Goal: Task Accomplishment & Management: Manage account settings

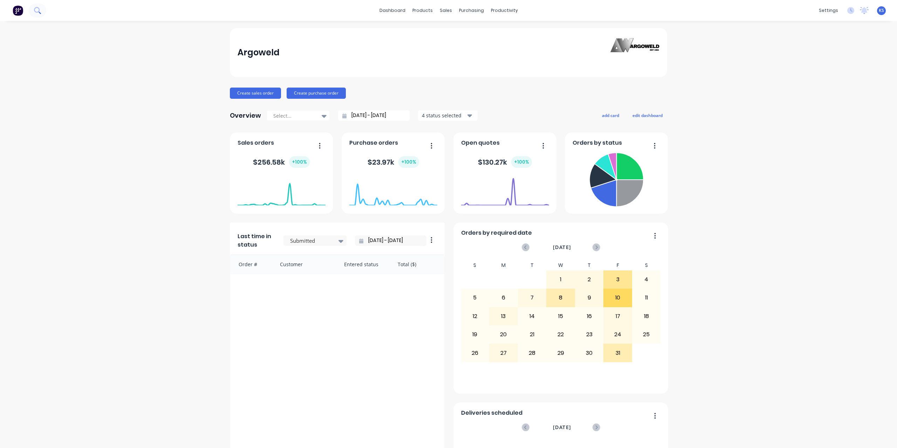
click at [39, 12] on icon at bounding box center [40, 13] width 2 height 2
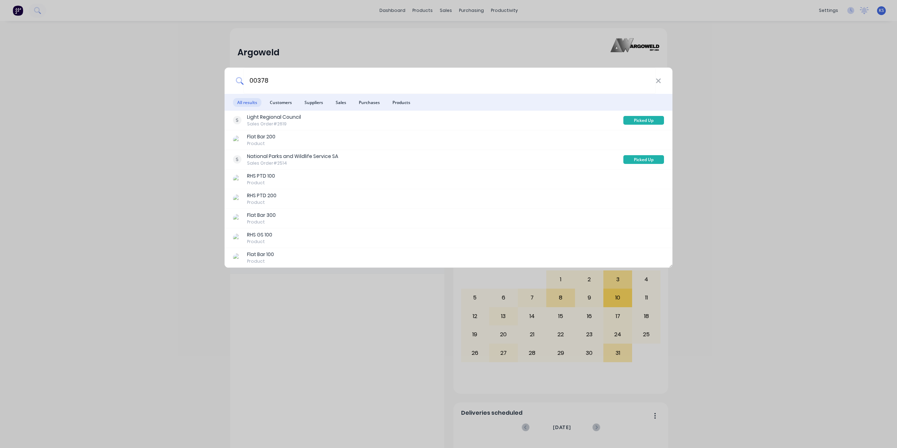
type input "00378"
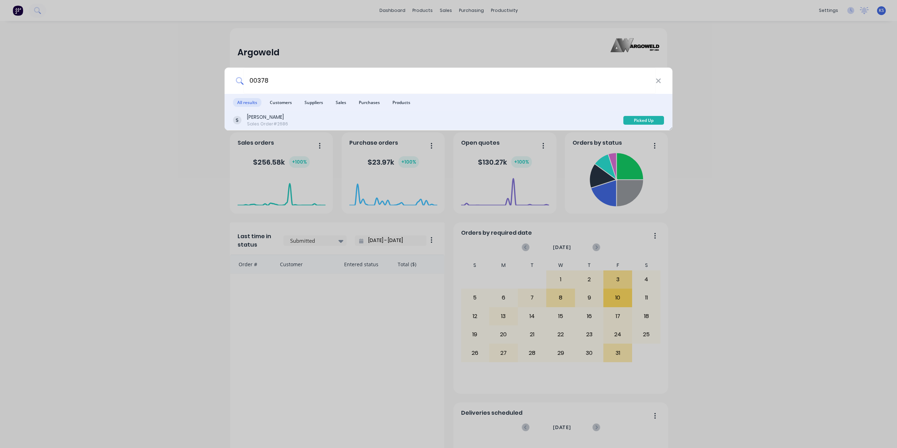
click at [281, 117] on div "Colin Mayberry" at bounding box center [267, 117] width 41 height 7
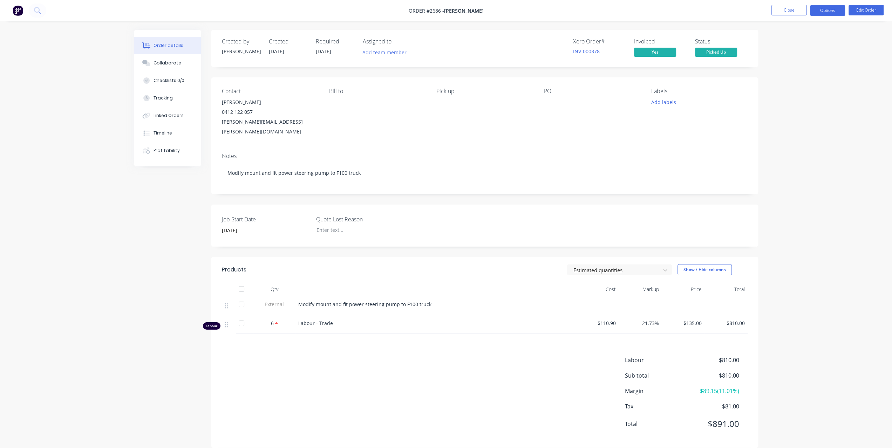
click at [835, 8] on button "Options" at bounding box center [827, 10] width 35 height 11
click at [861, 129] on div "Order details Collaborate Checklists 0/0 Tracking Linked Orders Timeline Profit…" at bounding box center [446, 229] width 892 height 458
click at [826, 13] on button "Options" at bounding box center [827, 10] width 35 height 11
click at [82, 228] on div "Order details Collaborate Checklists 0/0 Tracking Linked Orders Timeline Profit…" at bounding box center [446, 229] width 892 height 458
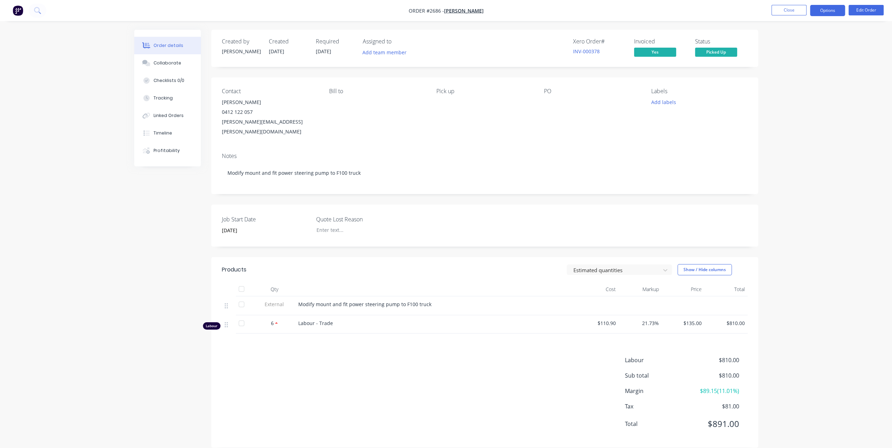
click at [828, 12] on button "Options" at bounding box center [827, 10] width 35 height 11
click at [798, 153] on div "Change customer" at bounding box center [806, 155] width 64 height 10
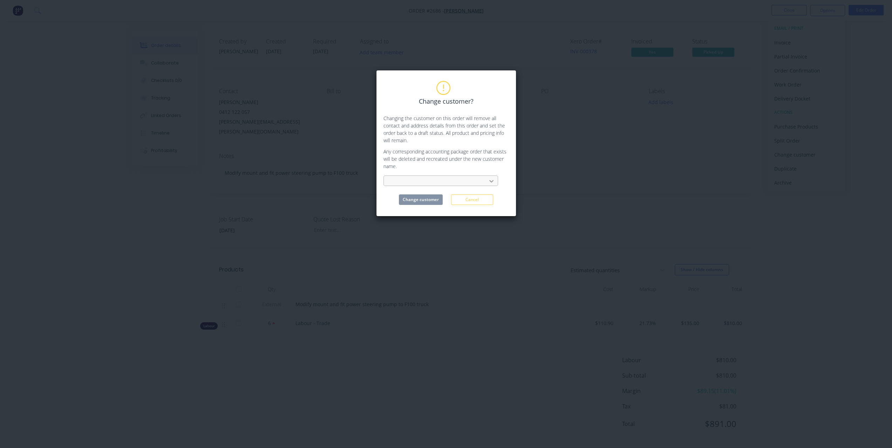
click at [489, 180] on icon at bounding box center [491, 181] width 7 height 7
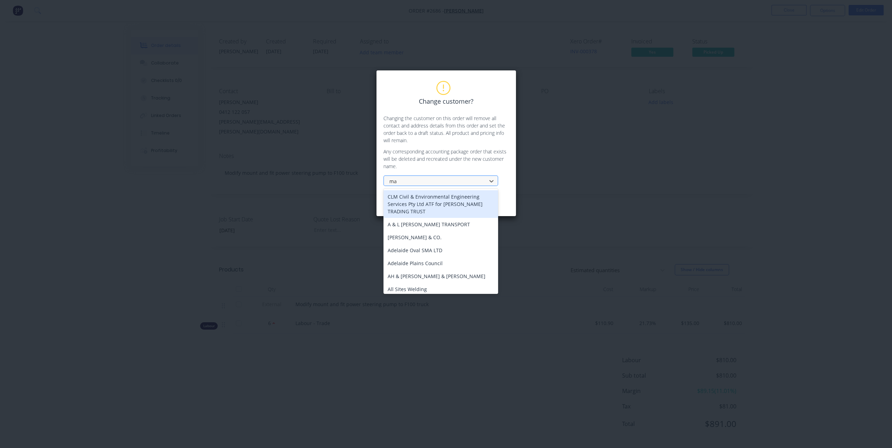
type input "may"
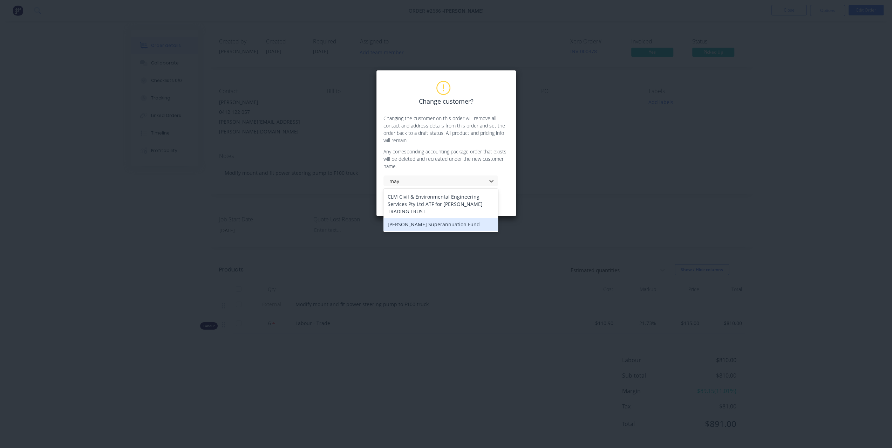
click at [429, 227] on div "Mayberry Superannuation Fund" at bounding box center [440, 224] width 115 height 13
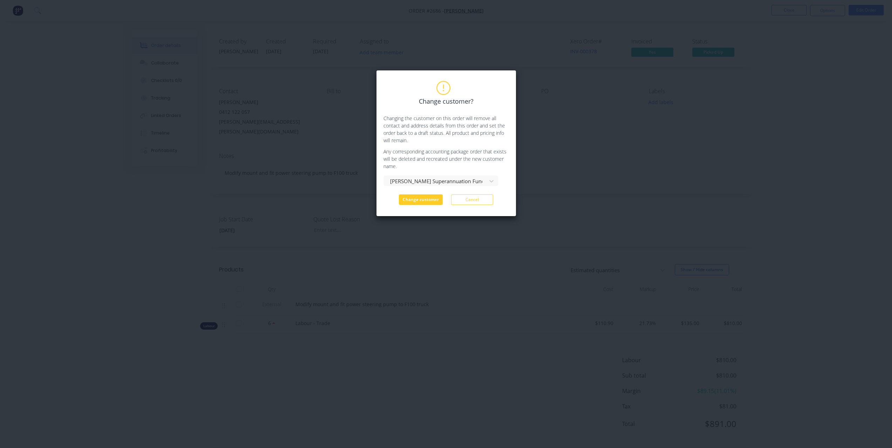
click at [425, 196] on button "Change customer" at bounding box center [421, 200] width 44 height 11
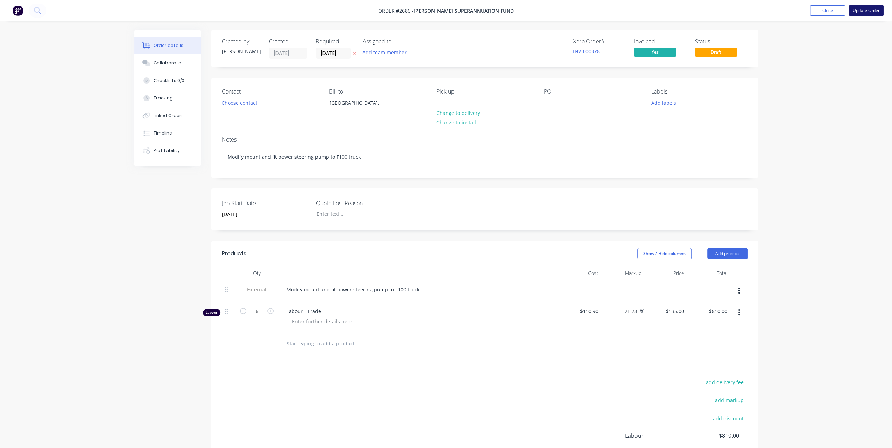
click at [857, 12] on button "Update Order" at bounding box center [865, 10] width 35 height 11
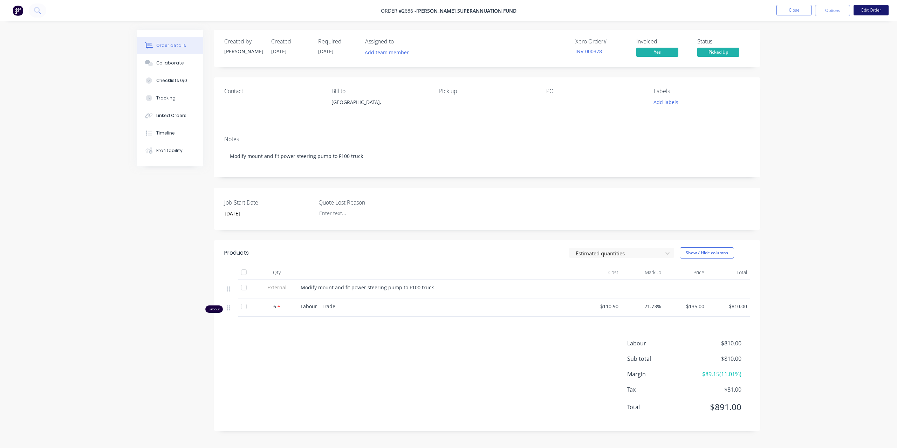
click at [885, 12] on button "Edit Order" at bounding box center [871, 10] width 35 height 11
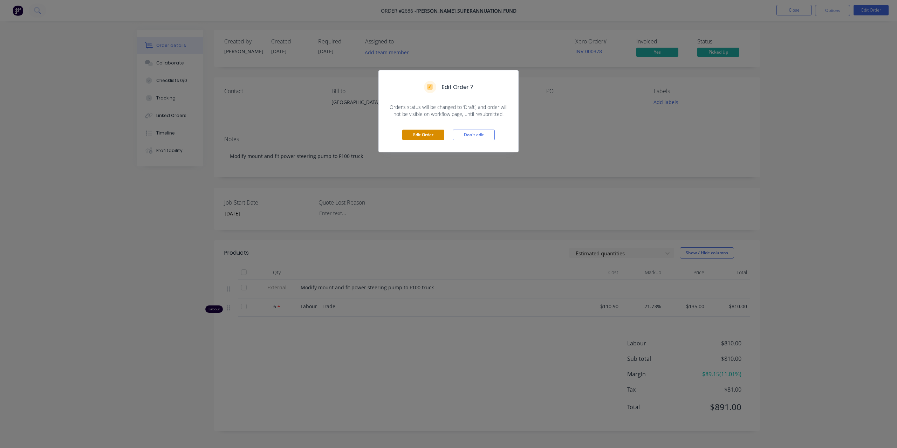
click at [435, 136] on button "Edit Order" at bounding box center [423, 135] width 42 height 11
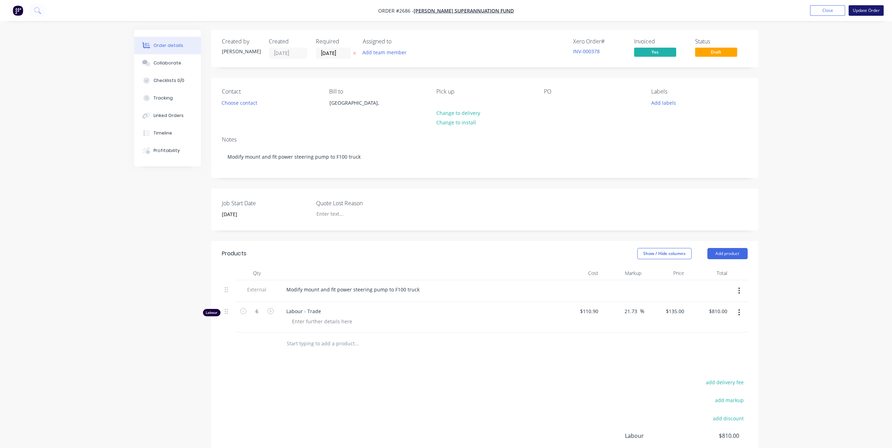
click at [867, 7] on button "Update Order" at bounding box center [865, 10] width 35 height 11
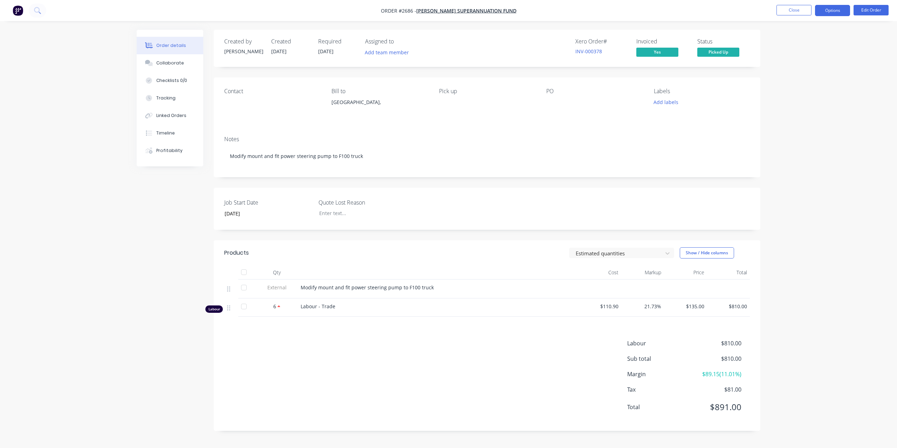
click at [832, 6] on button "Options" at bounding box center [832, 10] width 35 height 11
click at [815, 38] on div "Invoice" at bounding box center [811, 42] width 64 height 10
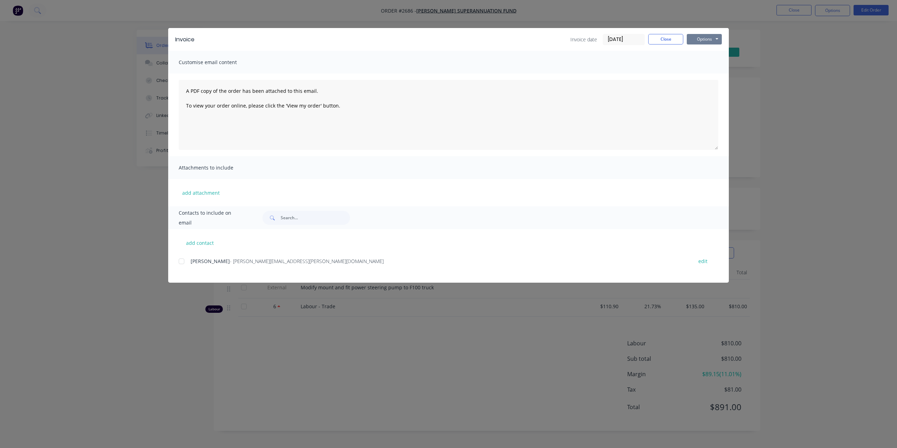
click at [704, 43] on button "Options" at bounding box center [704, 39] width 35 height 11
drag, startPoint x: 697, startPoint y: 64, endPoint x: 722, endPoint y: 68, distance: 25.6
click at [723, 73] on div "Preview Print Email" at bounding box center [709, 63] width 45 height 35
click at [721, 67] on div "Preview Print Email" at bounding box center [709, 63] width 45 height 35
click at [720, 66] on button "Print" at bounding box center [709, 63] width 45 height 12
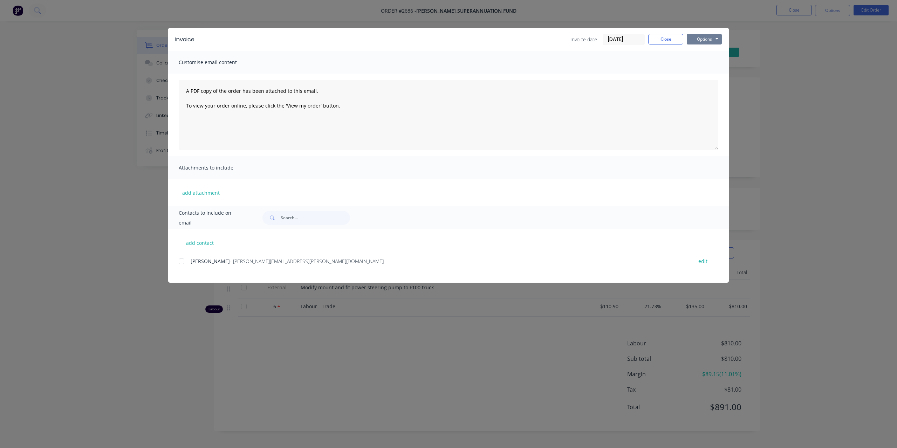
click at [700, 42] on button "Options" at bounding box center [704, 39] width 35 height 11
click at [494, 38] on div "Invoice date 07/10/25 Close Options Preview Print Email" at bounding box center [462, 39] width 520 height 11
click at [677, 40] on button "Close" at bounding box center [665, 39] width 35 height 11
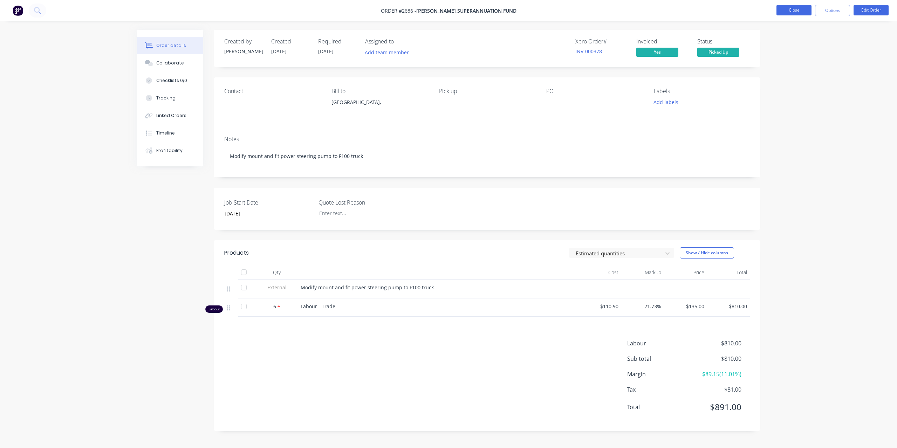
click at [798, 9] on button "Close" at bounding box center [794, 10] width 35 height 11
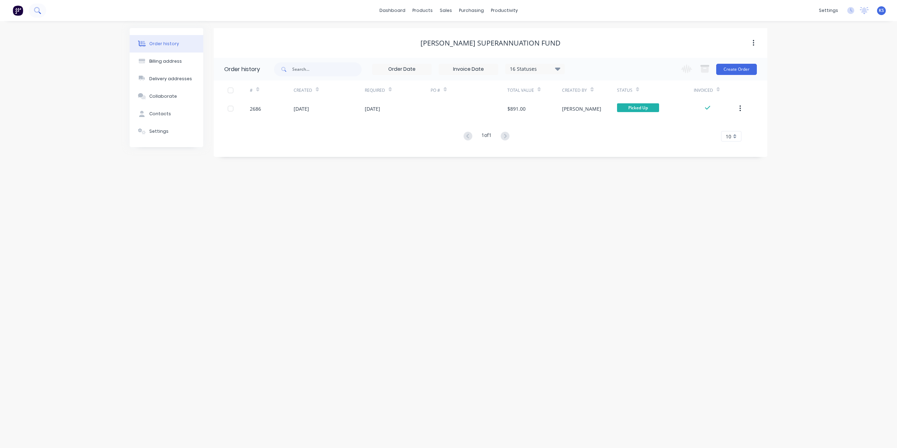
click at [37, 12] on icon at bounding box center [37, 10] width 6 height 6
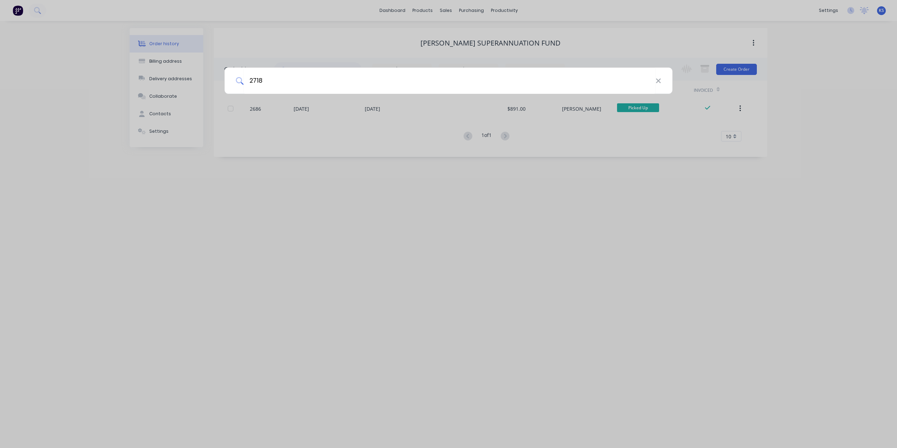
type input "2718"
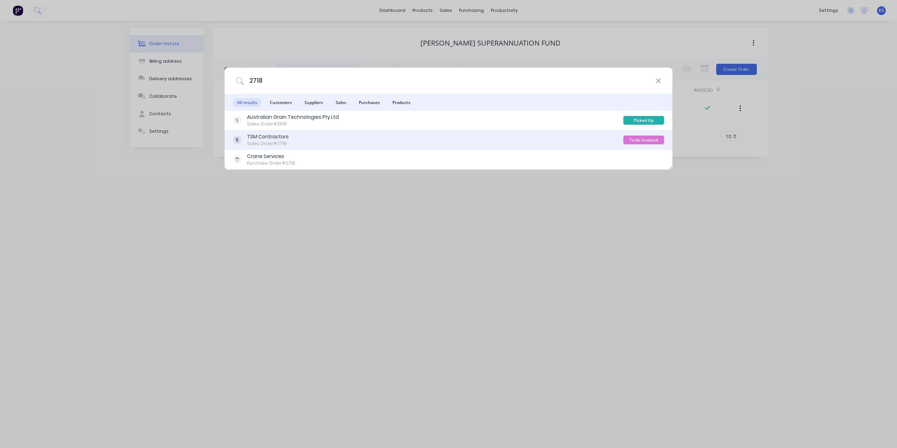
click at [387, 138] on div "TSM Contractors Sales Order #2718" at bounding box center [428, 140] width 390 height 14
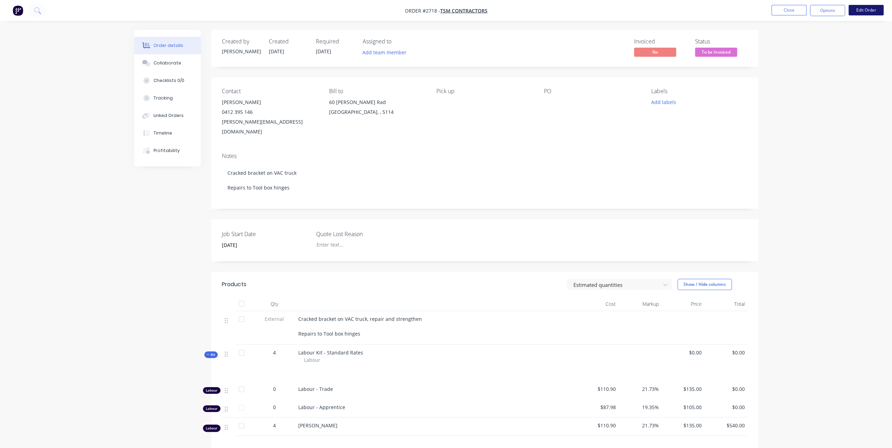
click at [868, 14] on button "Edit Order" at bounding box center [865, 10] width 35 height 11
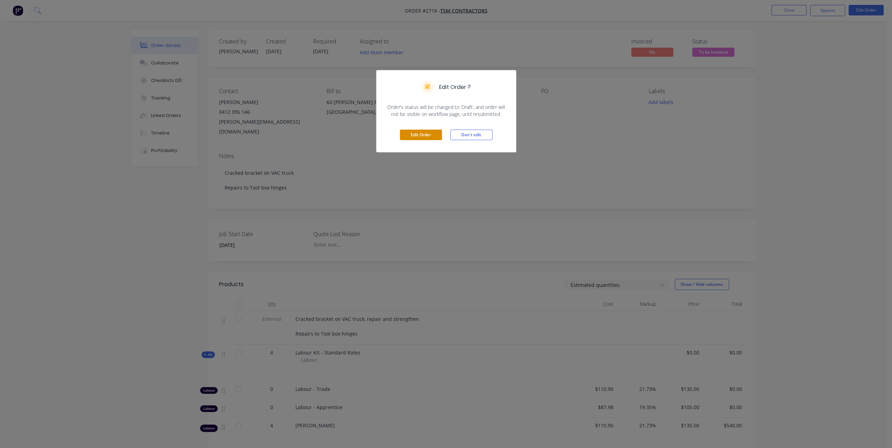
click at [414, 132] on button "Edit Order" at bounding box center [421, 135] width 42 height 11
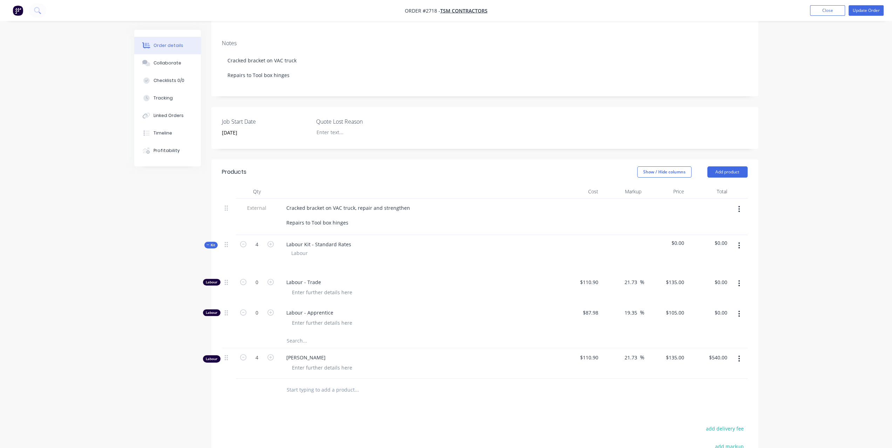
scroll to position [210, 0]
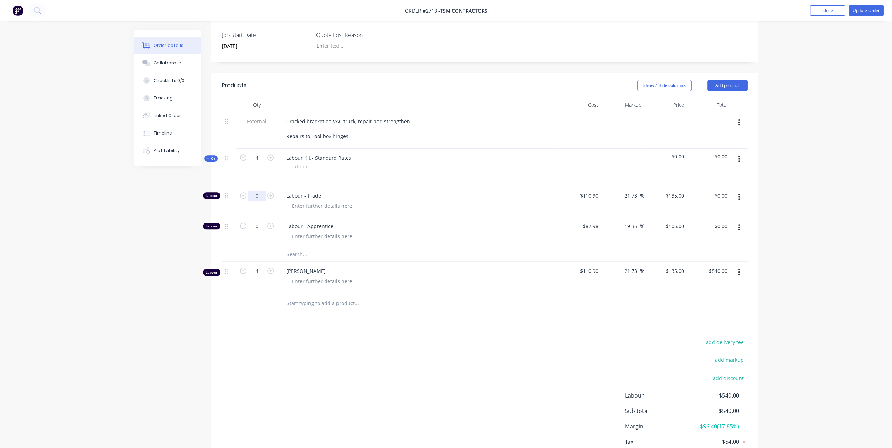
click at [260, 191] on input "0" at bounding box center [257, 196] width 18 height 11
type input "4"
type input "$540.00"
click at [257, 153] on input "4" at bounding box center [257, 158] width 18 height 11
type input "1"
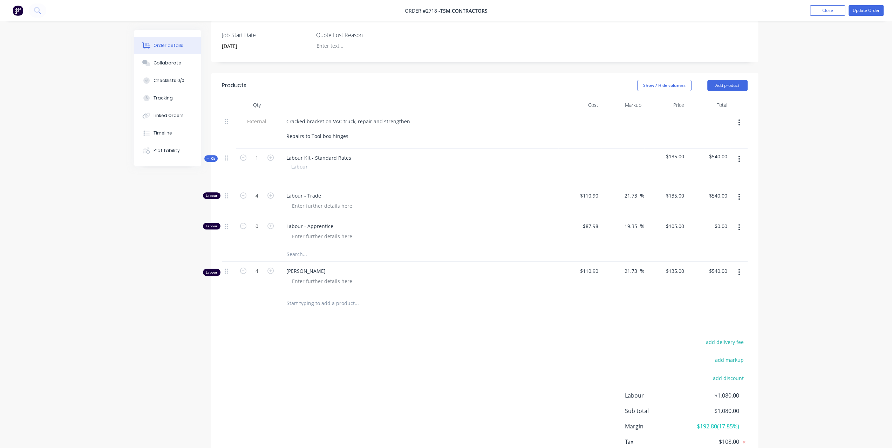
type input "1"
type input "$135.00"
click at [795, 152] on div "Order details Collaborate Checklists 0/0 Tracking Linked Orders Timeline Profit…" at bounding box center [446, 142] width 892 height 704
type input "4"
type input "$540.00"
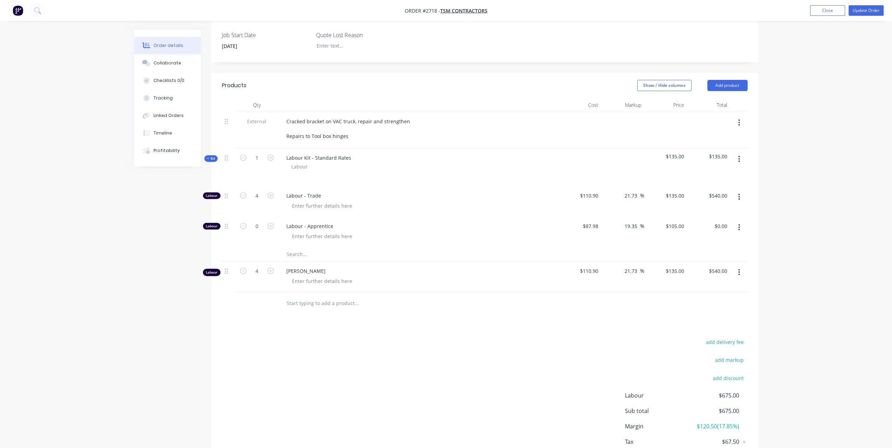
click at [840, 177] on div "Order details Collaborate Checklists 0/0 Tracking Linked Orders Timeline Profit…" at bounding box center [446, 142] width 892 height 704
click at [738, 268] on icon "button" at bounding box center [739, 272] width 2 height 8
click at [693, 328] on div "Delete" at bounding box center [714, 333] width 54 height 10
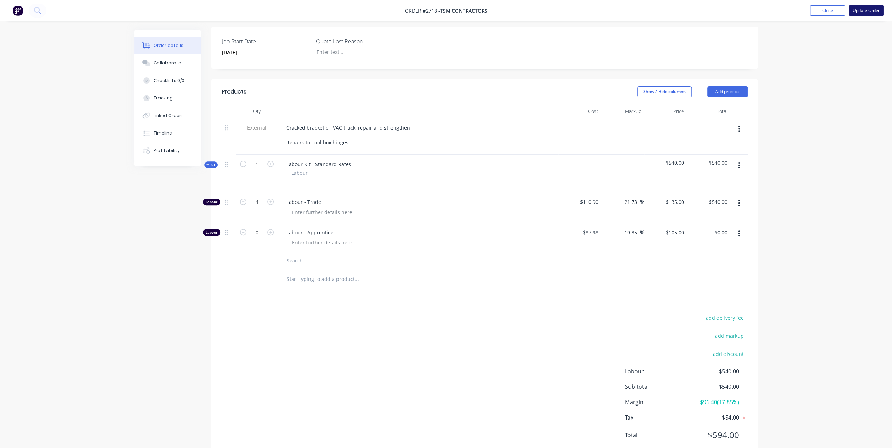
click at [862, 13] on button "Update Order" at bounding box center [865, 10] width 35 height 11
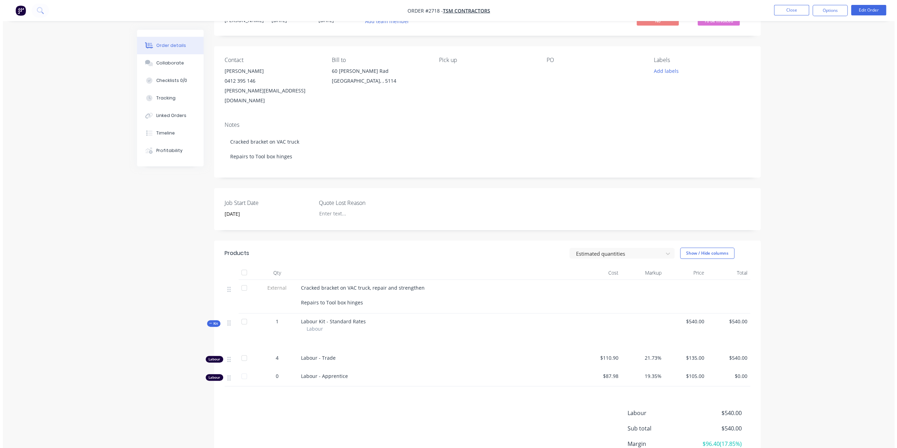
scroll to position [0, 0]
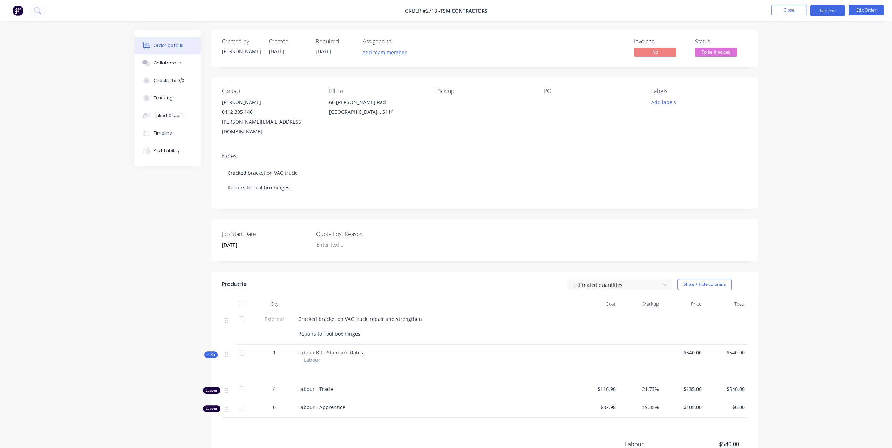
click at [831, 7] on button "Options" at bounding box center [827, 10] width 35 height 11
click at [805, 42] on div "Invoice" at bounding box center [806, 42] width 64 height 10
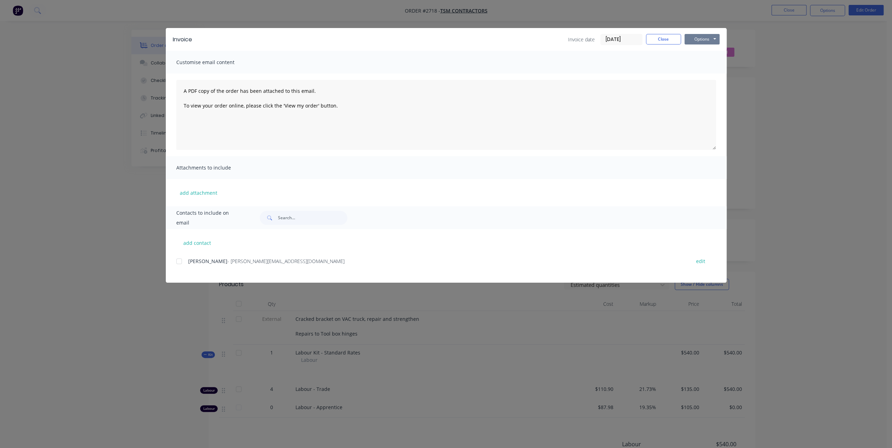
click at [700, 36] on button "Options" at bounding box center [701, 39] width 35 height 11
click at [689, 59] on button "Print" at bounding box center [706, 63] width 45 height 12
drag, startPoint x: 667, startPoint y: 40, endPoint x: 670, endPoint y: 45, distance: 5.3
click at [670, 45] on div "Invoice date 14/10/25 Close Options Preview Print Email" at bounding box center [643, 39] width 151 height 11
click at [673, 37] on button "Close" at bounding box center [663, 39] width 35 height 11
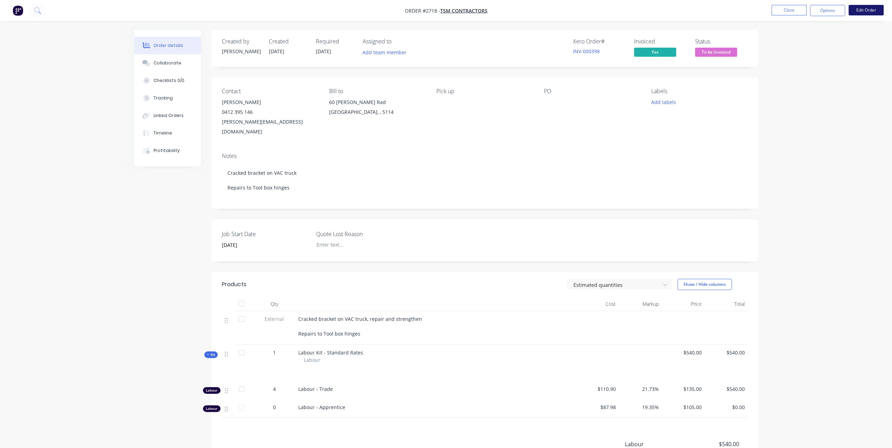
click at [859, 14] on button "Edit Order" at bounding box center [865, 10] width 35 height 11
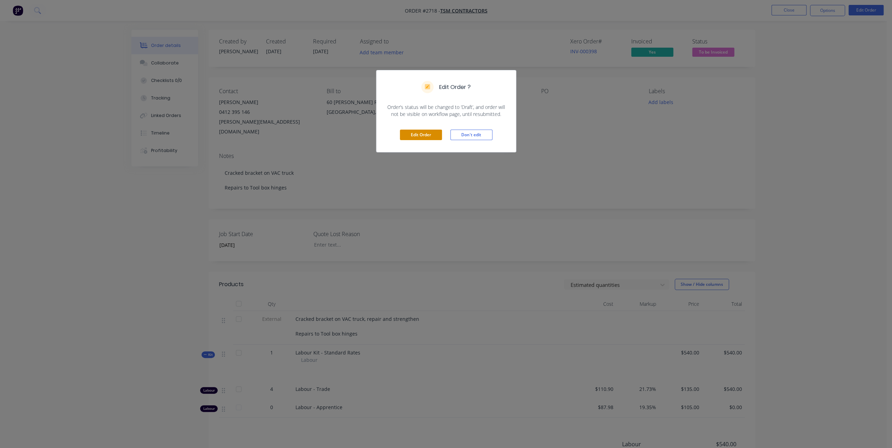
click at [433, 137] on button "Edit Order" at bounding box center [421, 135] width 42 height 11
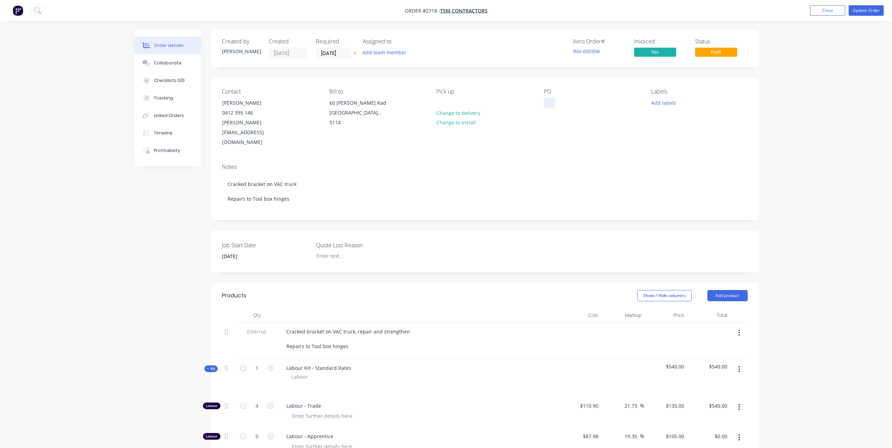
click at [553, 107] on div at bounding box center [549, 103] width 11 height 10
click at [879, 10] on button "Update Order" at bounding box center [865, 10] width 35 height 11
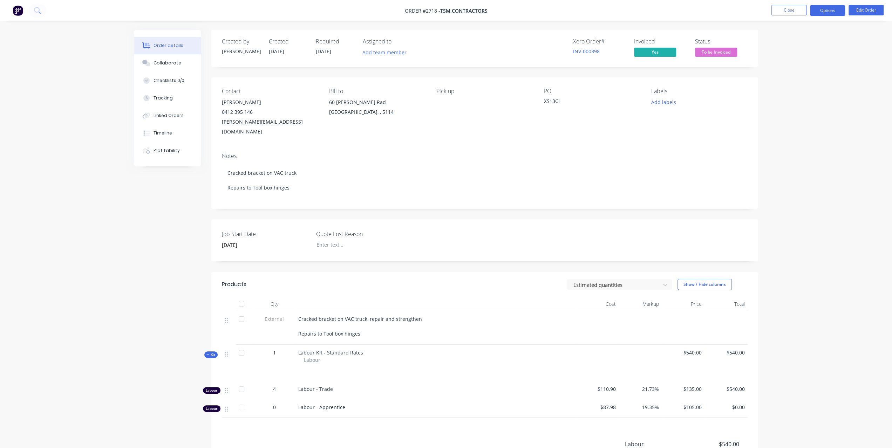
click at [830, 12] on button "Options" at bounding box center [827, 10] width 35 height 11
click at [803, 46] on div "Invoice" at bounding box center [806, 42] width 64 height 10
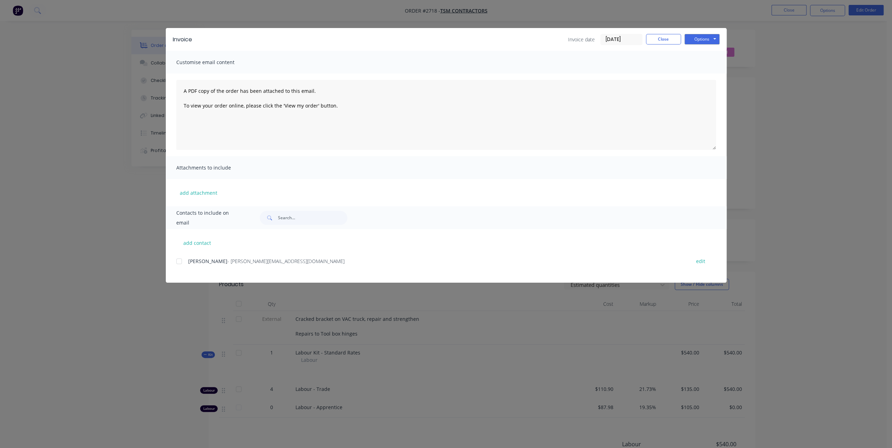
click at [720, 39] on div "Invoice Invoice date 14/10/25 Close Options Preview Print Email" at bounding box center [446, 39] width 561 height 23
click at [708, 40] on button "Options" at bounding box center [701, 39] width 35 height 11
click at [704, 62] on button "Print" at bounding box center [706, 63] width 45 height 12
click at [667, 41] on button "Close" at bounding box center [663, 39] width 35 height 11
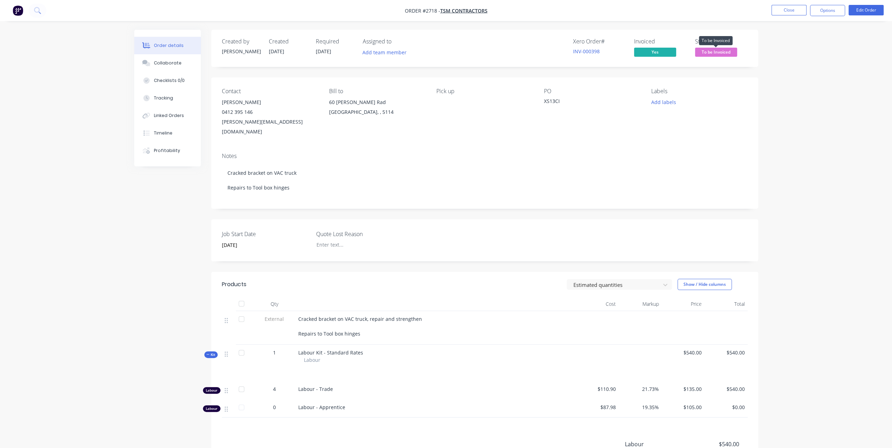
click at [724, 50] on span "To be Invoiced" at bounding box center [716, 52] width 42 height 9
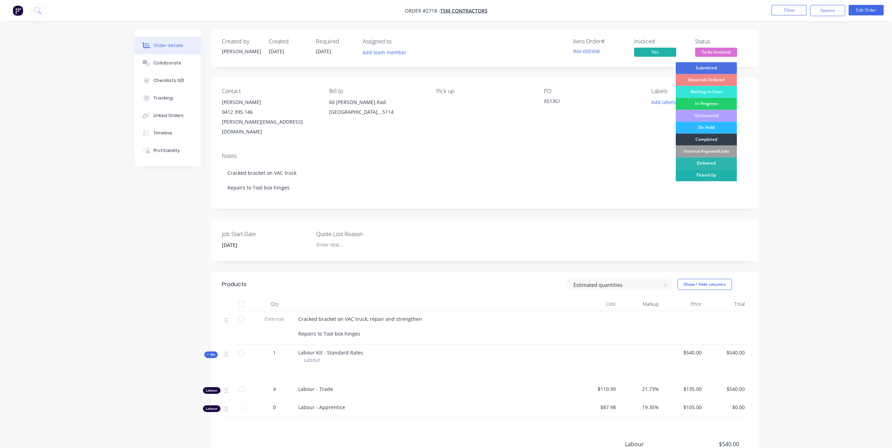
click at [716, 172] on div "Picked Up" at bounding box center [705, 175] width 61 height 12
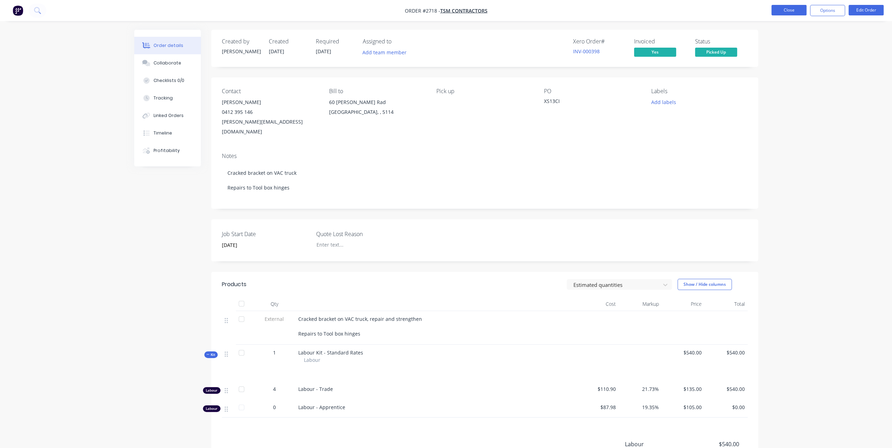
click at [790, 12] on button "Close" at bounding box center [788, 10] width 35 height 11
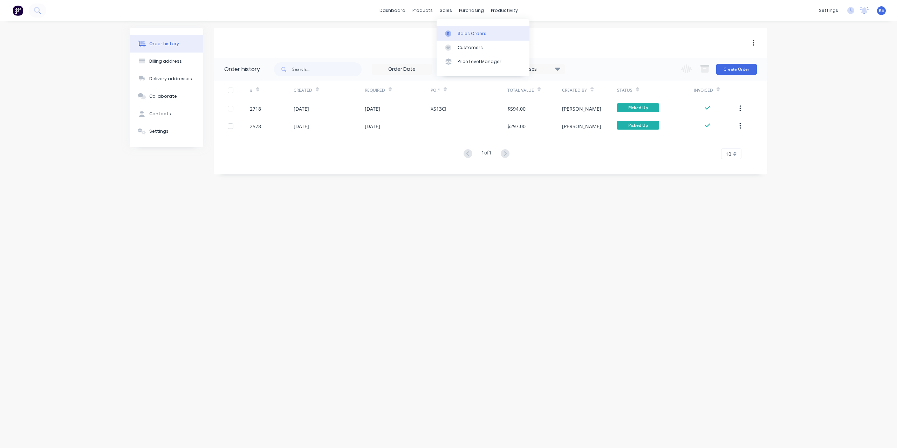
click at [455, 31] on div at bounding box center [450, 33] width 11 height 6
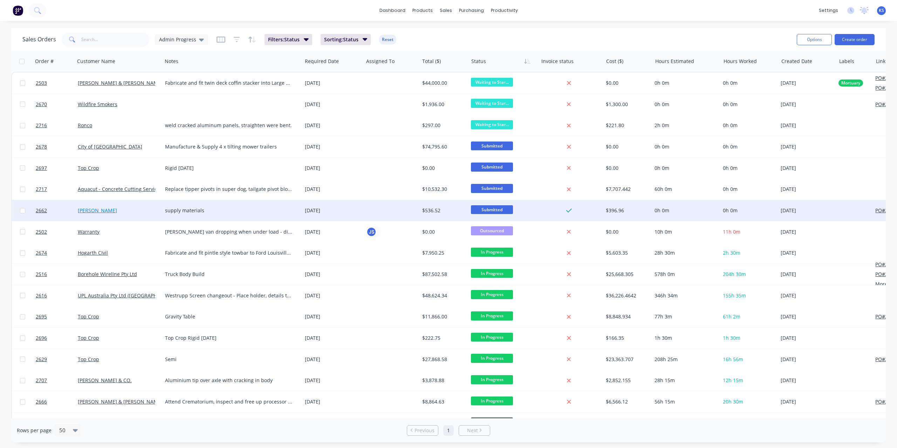
click at [112, 212] on link "[PERSON_NAME]" at bounding box center [97, 210] width 39 height 7
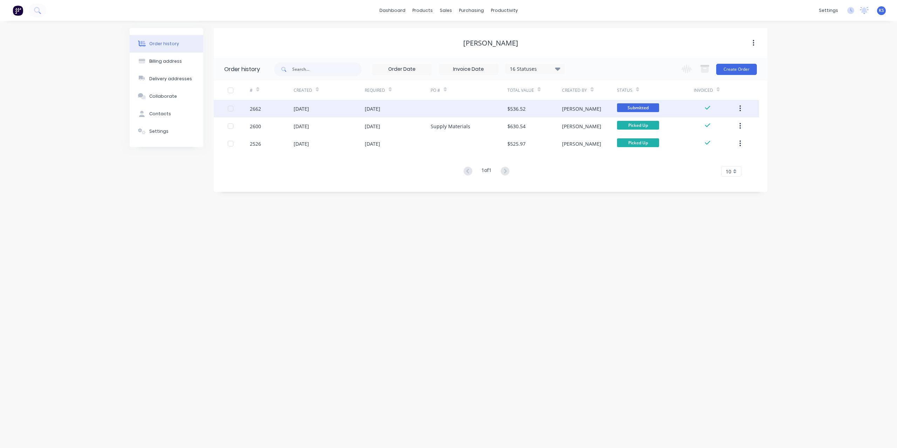
click at [380, 114] on div "[DATE]" at bounding box center [398, 109] width 66 height 18
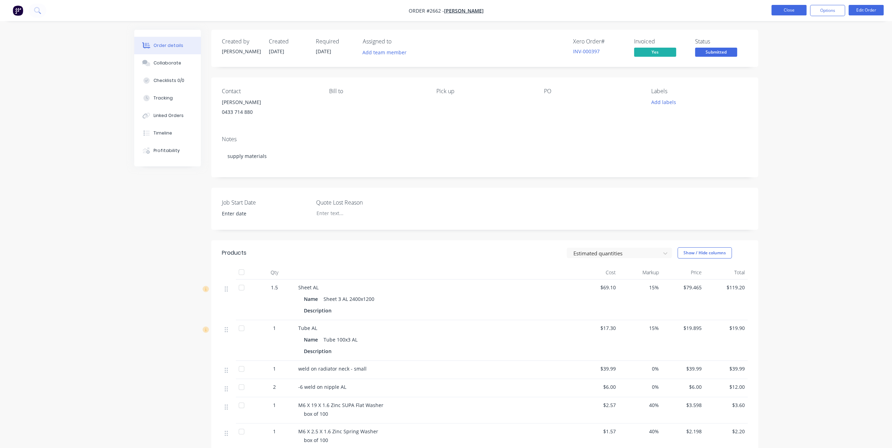
click at [777, 14] on button "Close" at bounding box center [788, 10] width 35 height 11
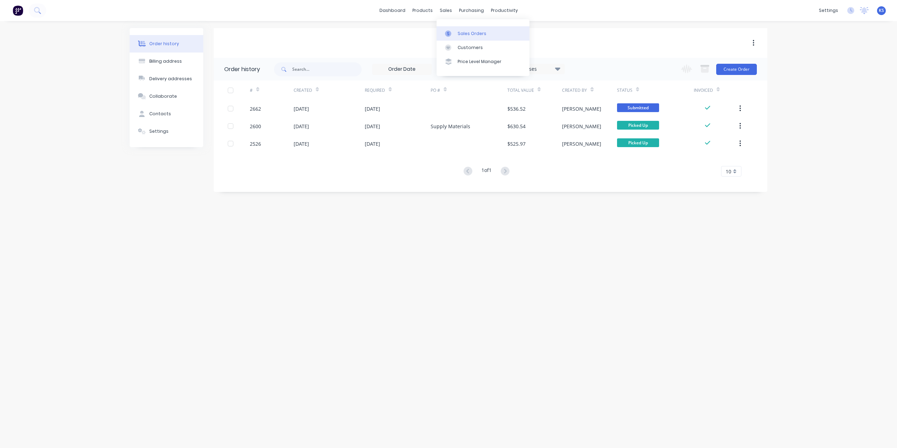
click at [463, 36] on div "Sales Orders" at bounding box center [472, 33] width 29 height 6
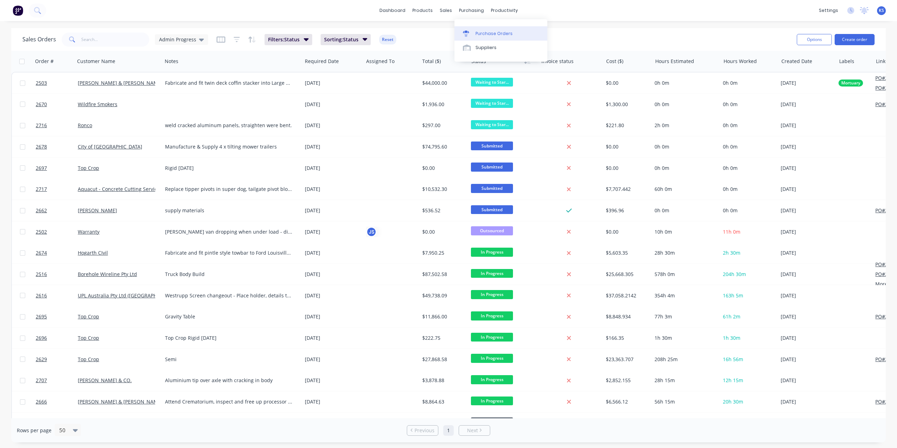
click at [489, 34] on div "Purchase Orders" at bounding box center [494, 33] width 37 height 6
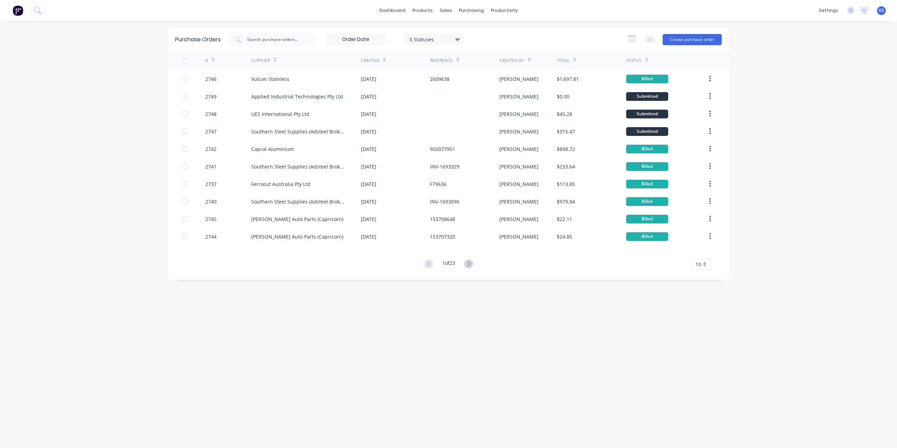
click at [119, 98] on div "dashboard products sales purchasing productivity dashboard products Product Cat…" at bounding box center [448, 224] width 897 height 448
click at [698, 34] on button "Create purchase order" at bounding box center [692, 39] width 59 height 11
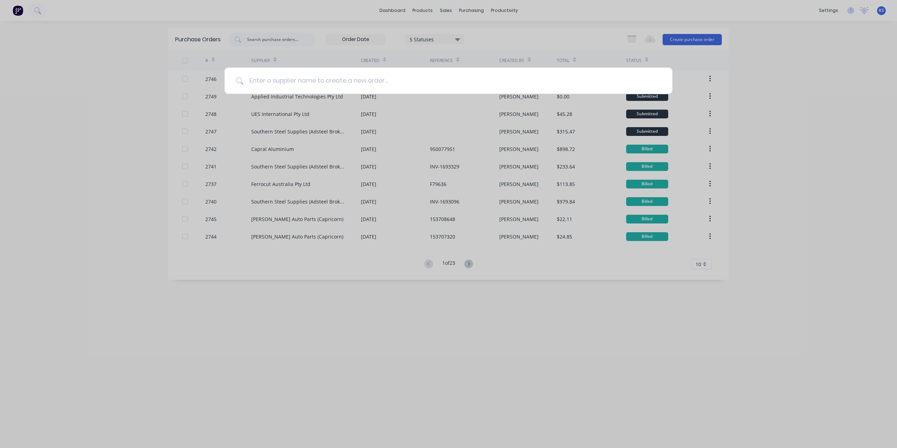
click at [254, 80] on input at bounding box center [453, 81] width 418 height 26
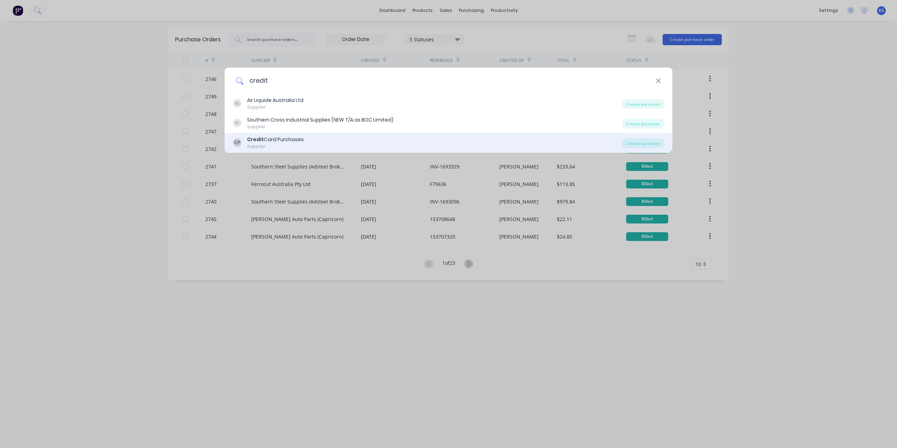
type input "credit"
click at [275, 138] on div "Credit Card Purchases" at bounding box center [275, 139] width 57 height 7
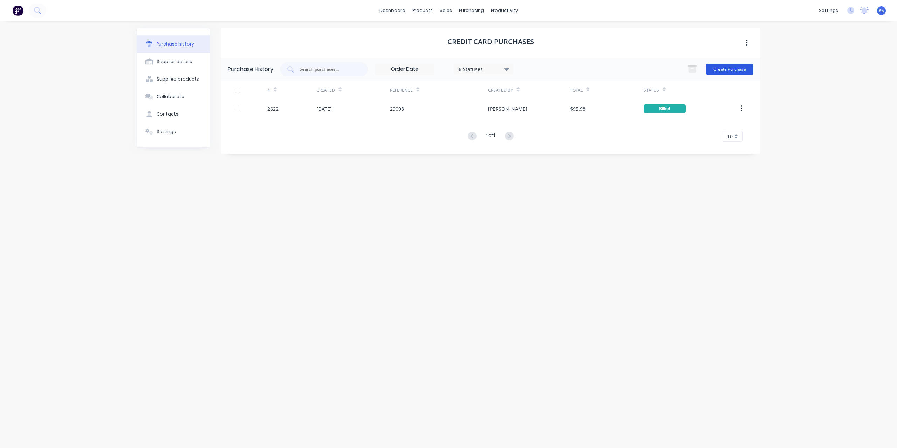
click at [738, 68] on button "Create Purchase" at bounding box center [729, 69] width 47 height 11
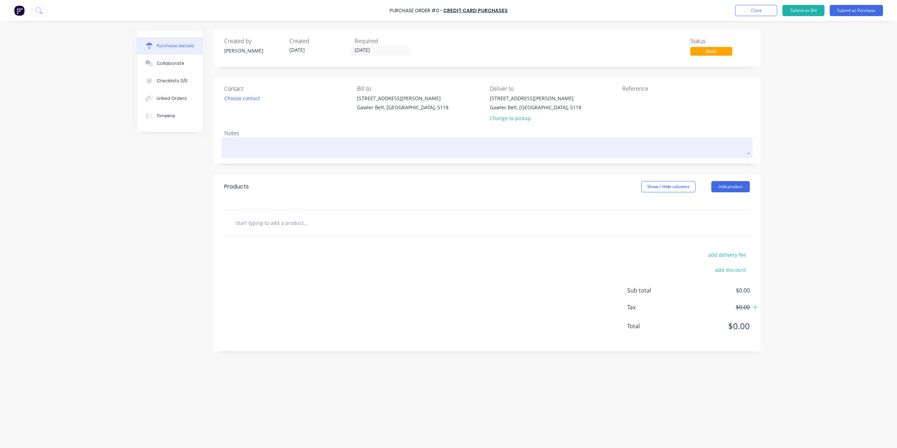
click at [240, 141] on textarea at bounding box center [487, 147] width 526 height 16
type textarea "x"
type textarea "F"
type textarea "x"
type textarea "Fa"
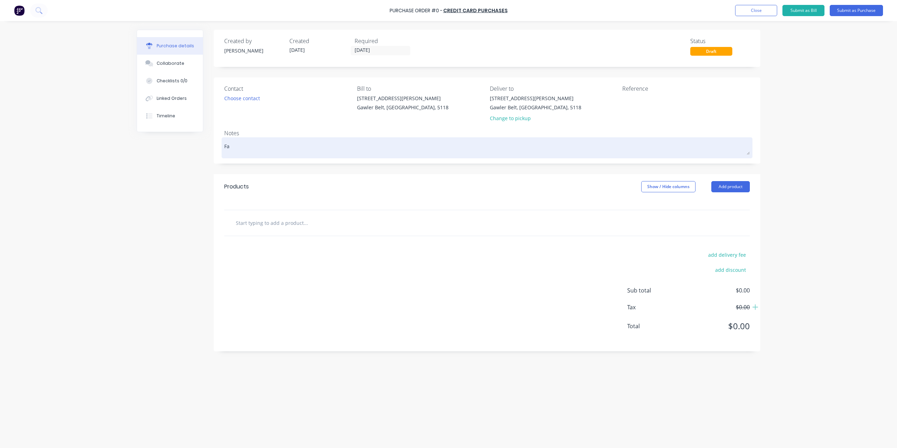
type textarea "x"
type textarea "Far"
type textarea "x"
type textarea "Farm"
type textarea "x"
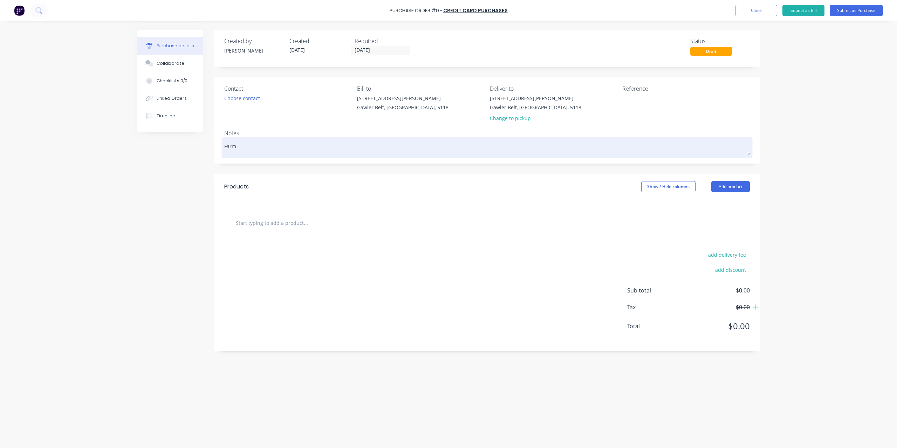
type textarea "Farmu"
type textarea "x"
type textarea "Farm"
type textarea "x"
type textarea "FarmU"
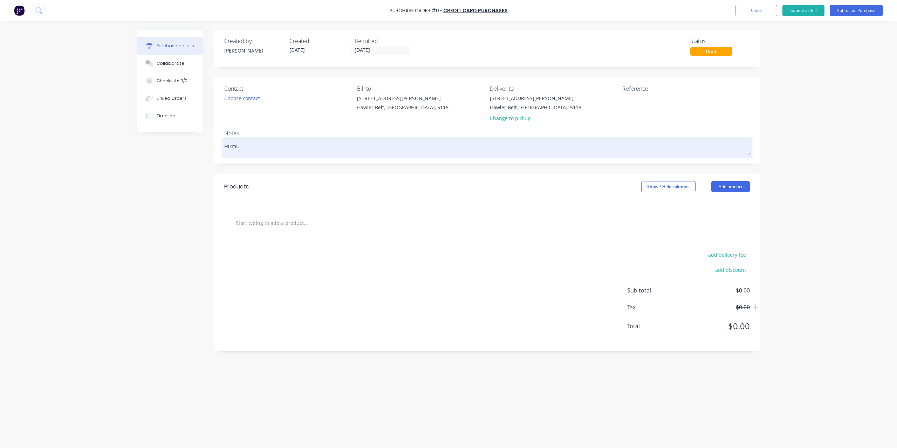
type textarea "x"
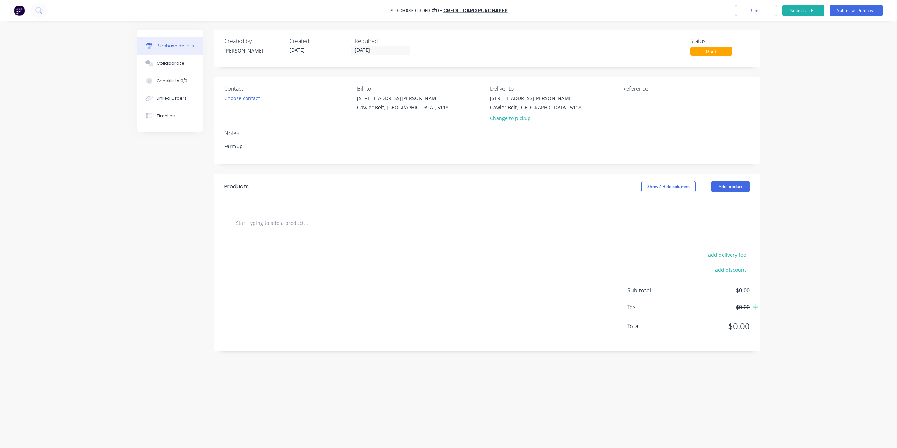
type textarea "FarmUp"
type textarea "x"
type textarea "FarmUp"
click at [257, 224] on input "text" at bounding box center [306, 223] width 140 height 14
paste input "1x 20mm CLOSED HANDLE UNIVERSAL SLAM LATCH 100mm PIN Zinc Plate Striker Spring"
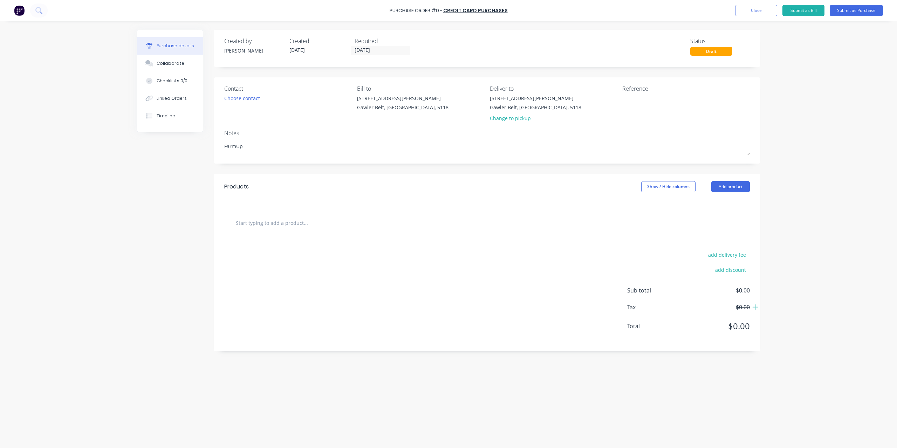
type textarea "x"
type input "1x 20mm CLOSED HANDLE UNIVERSAL SLAM LATCH 100mm PIN Zinc Plate Striker Spring"
type textarea "x"
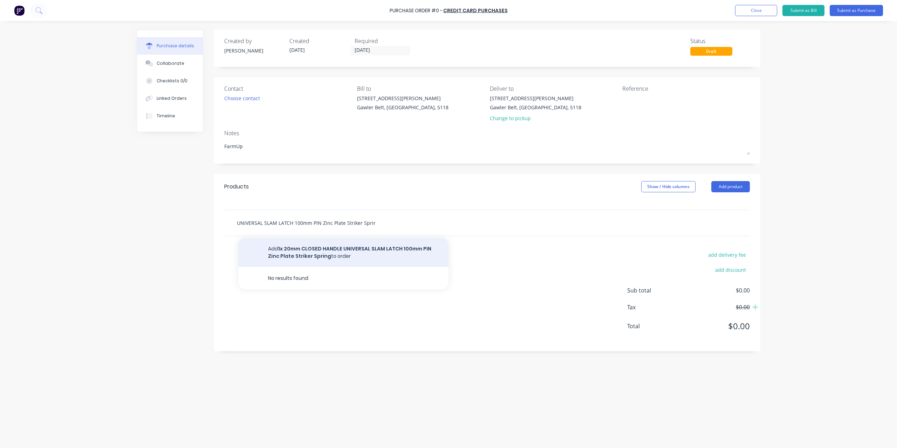
type input "1x 20mm CLOSED HANDLE UNIVERSAL SLAM LATCH 100mm PIN Zinc Plate Striker Spring"
click at [380, 250] on button "Add 1x 20mm CLOSED HANDLE UNIVERSAL SLAM LATCH 100mm PIN Zinc Plate Striker Spr…" at bounding box center [343, 252] width 210 height 29
type textarea "x"
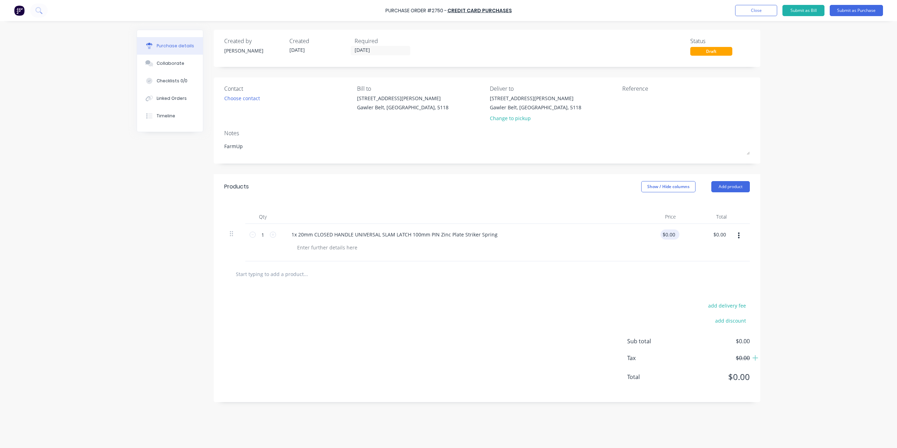
type textarea "x"
type input "0.00"
click at [664, 237] on input "0.00" at bounding box center [669, 235] width 16 height 10
type textarea "x"
click at [665, 237] on input "0.00" at bounding box center [669, 235] width 13 height 10
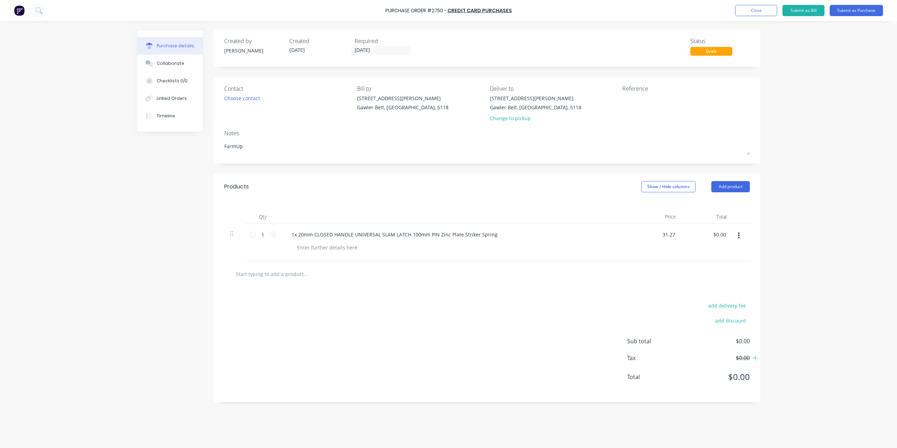
type input "31.27"
type textarea "x"
type input "$31.27"
click at [797, 230] on div "Purchase Order #2750 - Credit Card Purchases Add product Close Submit as Bill S…" at bounding box center [448, 224] width 897 height 448
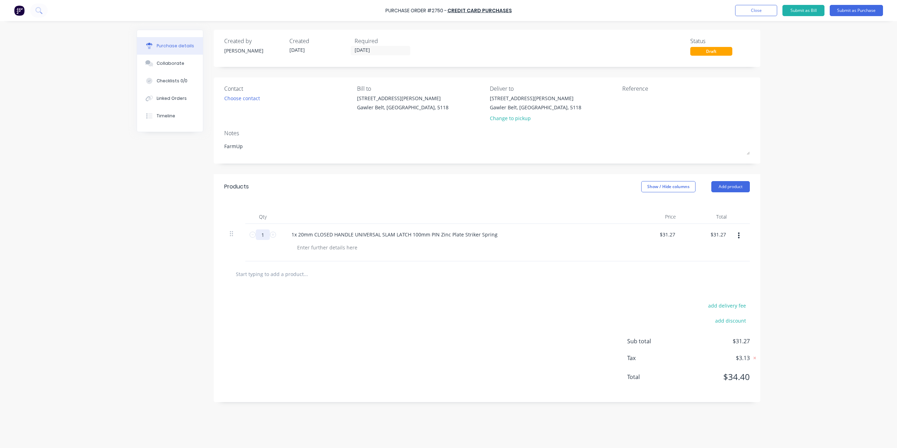
click at [265, 235] on input "1" at bounding box center [263, 235] width 14 height 11
type textarea "x"
type input "10"
type input "$312.70"
type textarea "x"
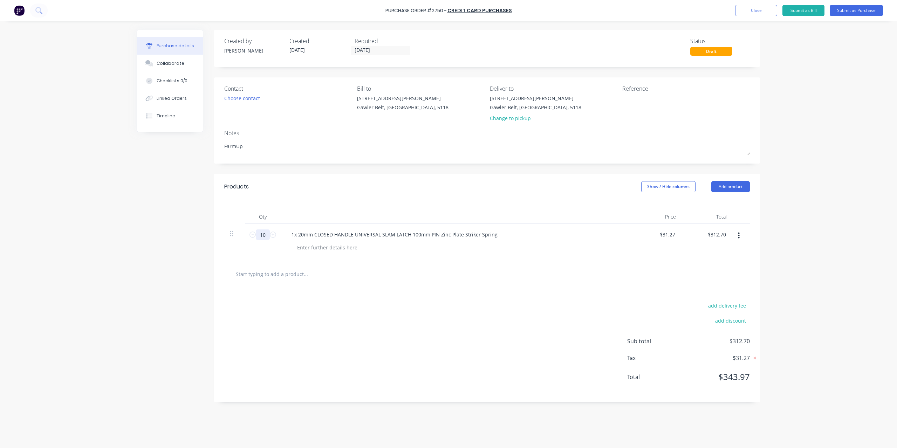
type input "10"
click at [817, 200] on div "Purchase Order #2750 - Credit Card Purchases Add product Close Submit as Bill S…" at bounding box center [448, 224] width 897 height 448
click at [739, 237] on icon "button" at bounding box center [739, 236] width 2 height 8
click at [722, 258] on button "Save to catalogue" at bounding box center [718, 254] width 60 height 14
type textarea "x"
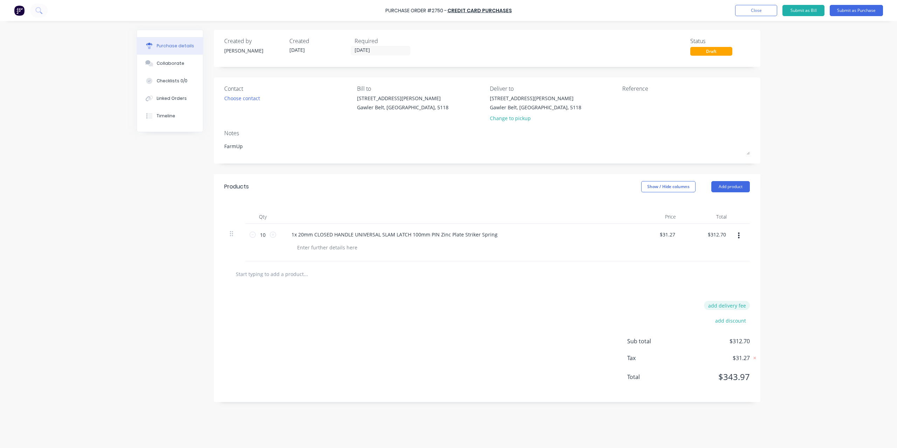
click at [735, 304] on button "add delivery fee" at bounding box center [727, 305] width 46 height 9
type input "36.55"
type textarea "x"
type input "$36.55"
click at [786, 301] on div "Purchase Order #2750 - Credit Card Purchases Add product Close Submit as Bill S…" at bounding box center [448, 224] width 897 height 448
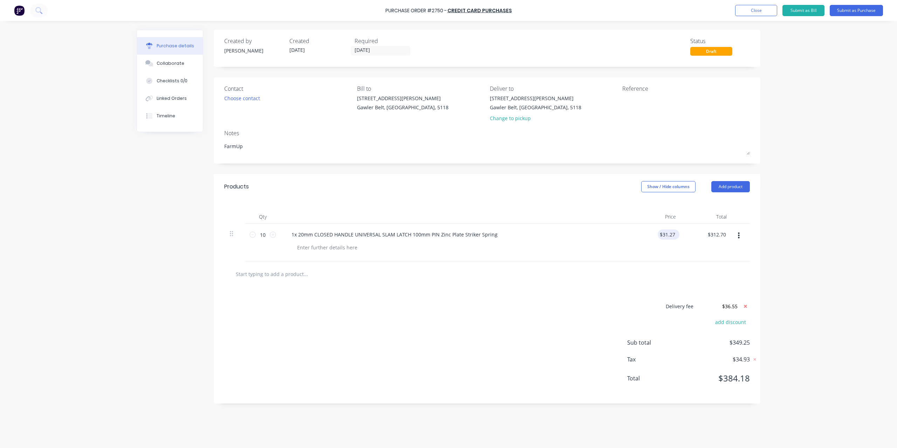
type textarea "x"
type input "31.27"
click at [668, 231] on input "31.27" at bounding box center [669, 235] width 16 height 10
click at [668, 234] on input "31.27" at bounding box center [669, 235] width 16 height 10
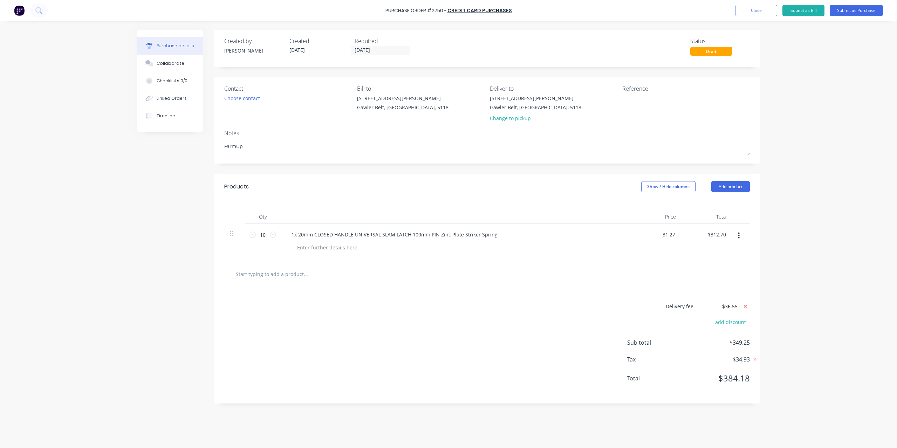
type textarea "x"
type input "$31.27"
type textarea "x"
type input "31.27"
click at [670, 237] on input "31.27" at bounding box center [669, 235] width 16 height 10
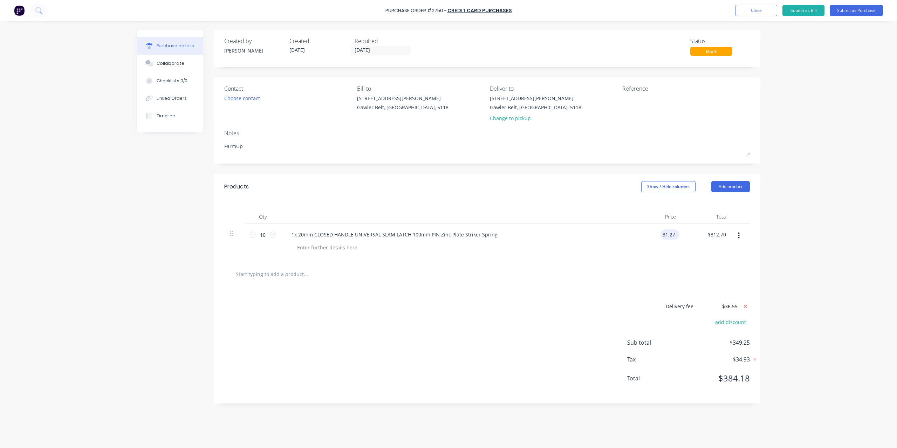
type textarea "x"
click at [670, 237] on input "31.27" at bounding box center [669, 235] width 16 height 10
paste input "28.4272"
type input "28.4272"
type textarea "x"
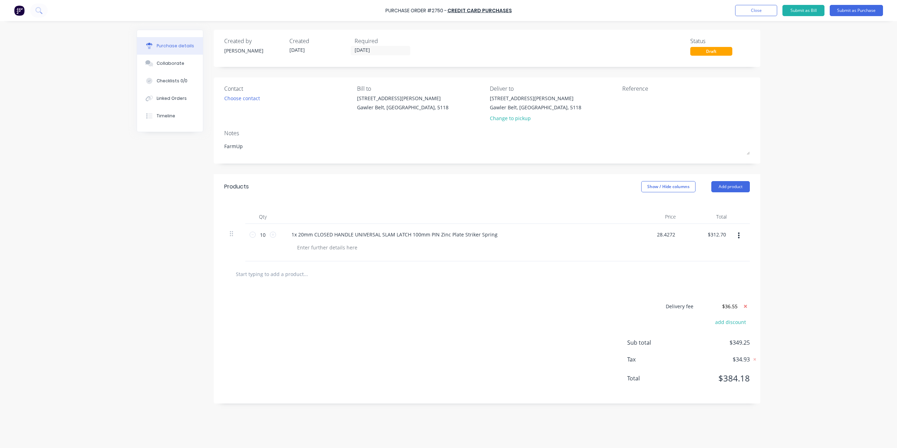
type input "$28.43"
type input "$284.30"
click at [813, 235] on div "Purchase Order #2750 - Credit Card Purchases Add product Close Submit as Bill S…" at bounding box center [448, 224] width 897 height 448
click at [770, 281] on div "Purchase Order #2750 - Credit Card Purchases Add product Close Submit as Bill S…" at bounding box center [448, 224] width 897 height 448
click at [728, 305] on input "$36.55" at bounding box center [720, 306] width 42 height 11
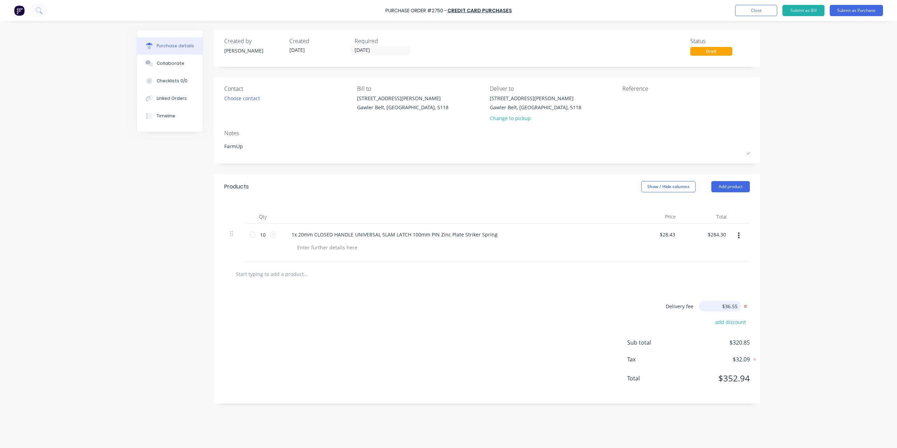
click at [728, 305] on input "$36.55" at bounding box center [720, 306] width 42 height 11
type textarea "x"
drag, startPoint x: 725, startPoint y: 305, endPoint x: 741, endPoint y: 305, distance: 16.5
click at [741, 305] on div "Delivery fee $36.55" at bounding box center [688, 306] width 123 height 11
paste input "3.22"
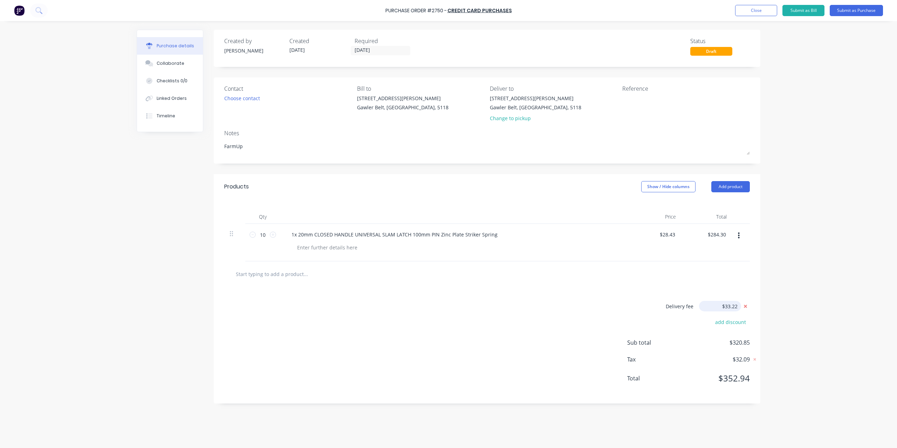
type input "$33.22"
click at [854, 309] on div "Purchase Order #2750 - Credit Card Purchases Add product Close Submit as Bill S…" at bounding box center [448, 224] width 897 height 448
type textarea "x"
click at [737, 307] on input "$33.22" at bounding box center [720, 306] width 42 height 11
type input "$33.21"
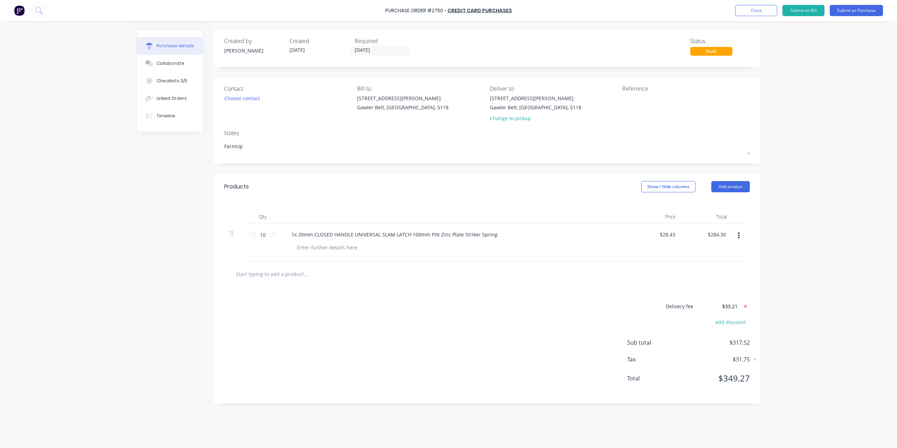
click at [763, 298] on div "Purchase details Collaborate Checklists 0/0 Linked Orders Timeline Created by K…" at bounding box center [449, 213] width 638 height 413
type textarea "x"
click at [726, 234] on input "284.30" at bounding box center [718, 235] width 19 height 10
type input "284.29"
type textarea "x"
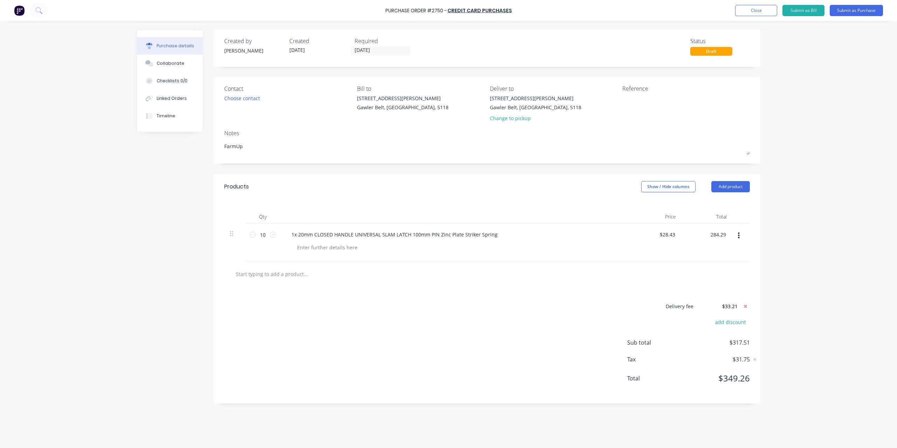
type input "$28.429"
type input "$284.29"
click at [821, 220] on div "Purchase Order #2750 - Credit Card Purchases Add product Close Submit as Bill S…" at bounding box center [448, 224] width 897 height 448
click at [850, 13] on button "Submit as Purchase" at bounding box center [856, 10] width 53 height 11
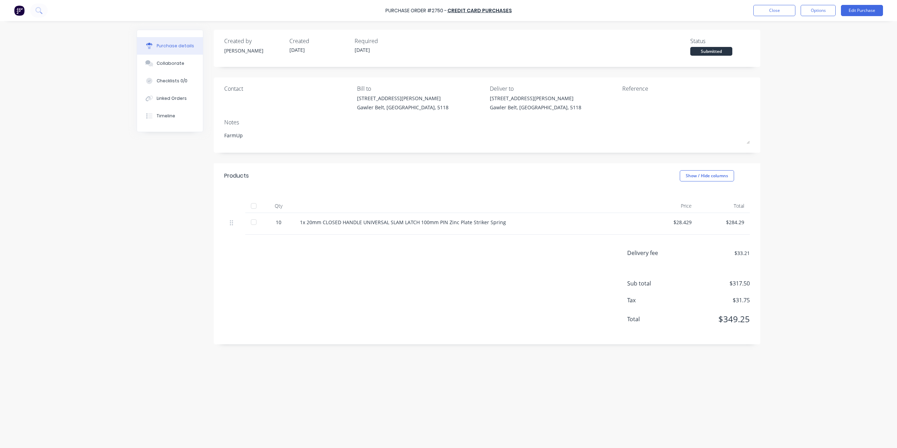
click at [820, 18] on div "Purchase Order #2750 - Credit Card Purchases Close Options Edit Purchase" at bounding box center [448, 10] width 897 height 21
click at [820, 9] on button "Options" at bounding box center [818, 10] width 35 height 11
click at [813, 41] on div "Convert to Bill" at bounding box center [803, 42] width 54 height 10
type textarea "x"
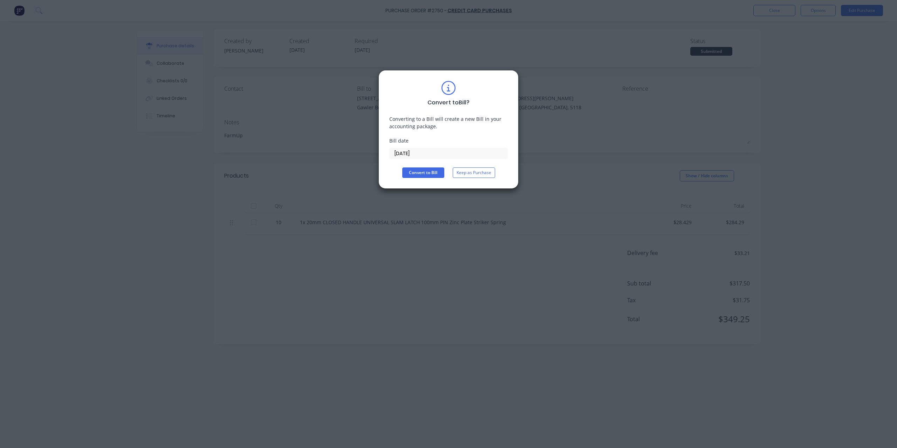
click at [426, 151] on input "14/10/25" at bounding box center [449, 153] width 118 height 11
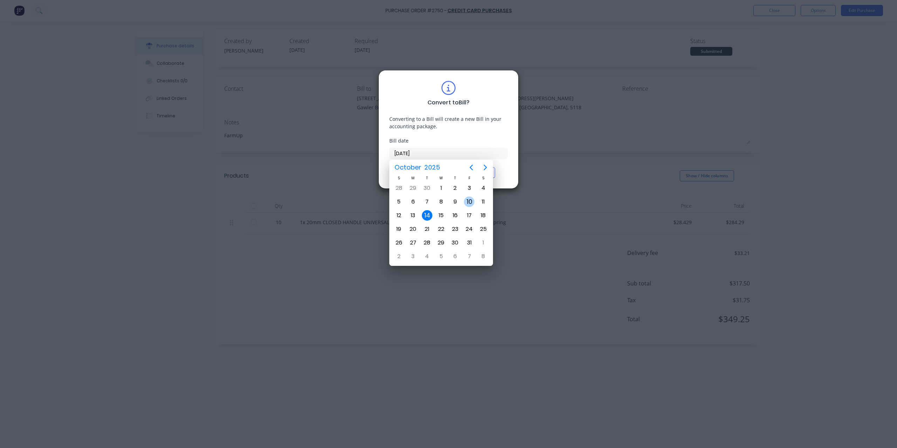
click at [466, 202] on div "10" at bounding box center [469, 202] width 11 height 11
type input "10/10/25"
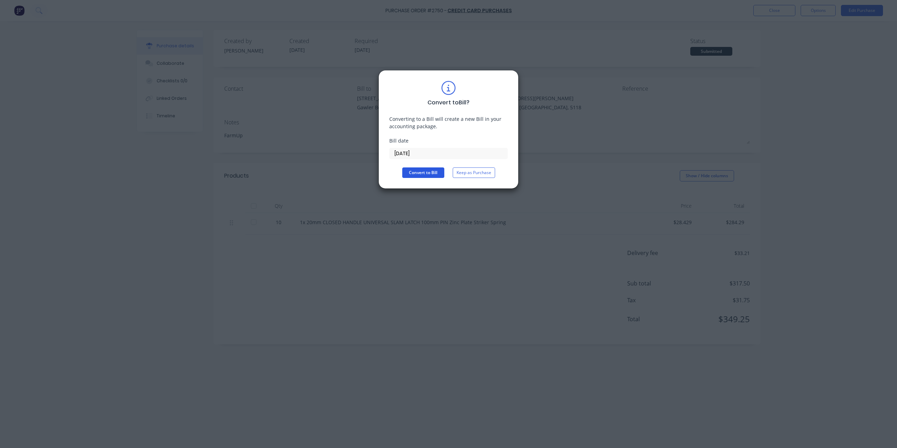
click at [435, 173] on button "Convert to Bill" at bounding box center [423, 173] width 42 height 11
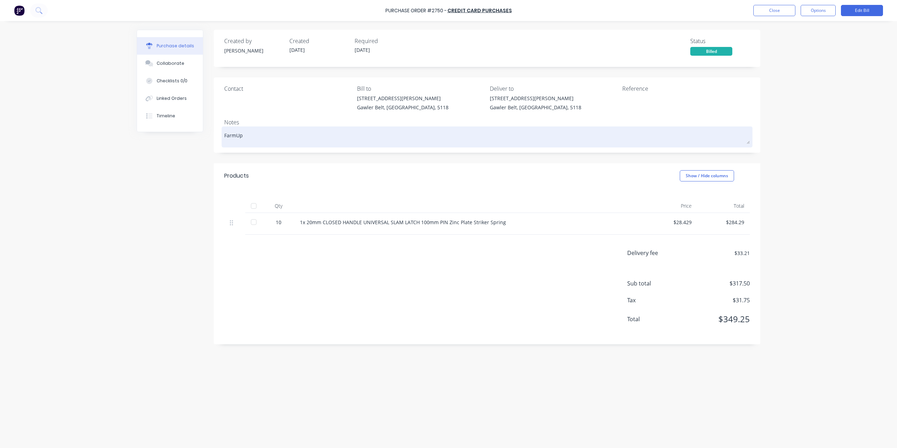
click at [247, 136] on textarea "FarmUp" at bounding box center [487, 136] width 526 height 16
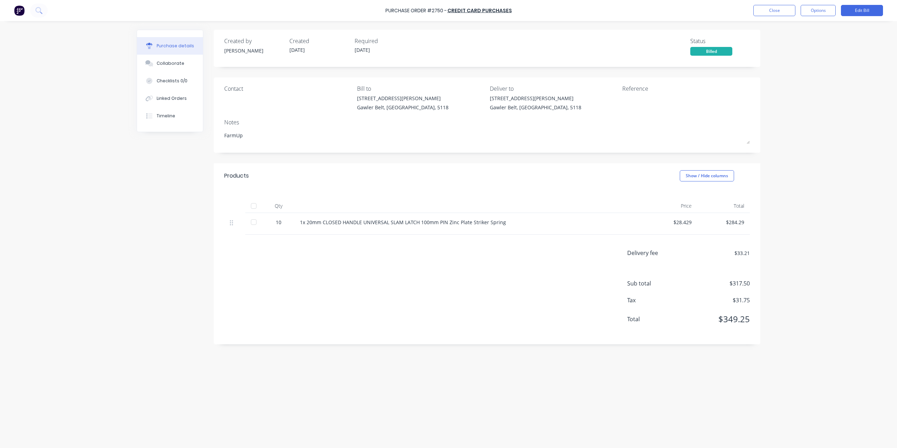
type textarea "x"
type textarea "FarmUp"
type textarea "x"
type textarea "FarmUp F"
type textarea "x"
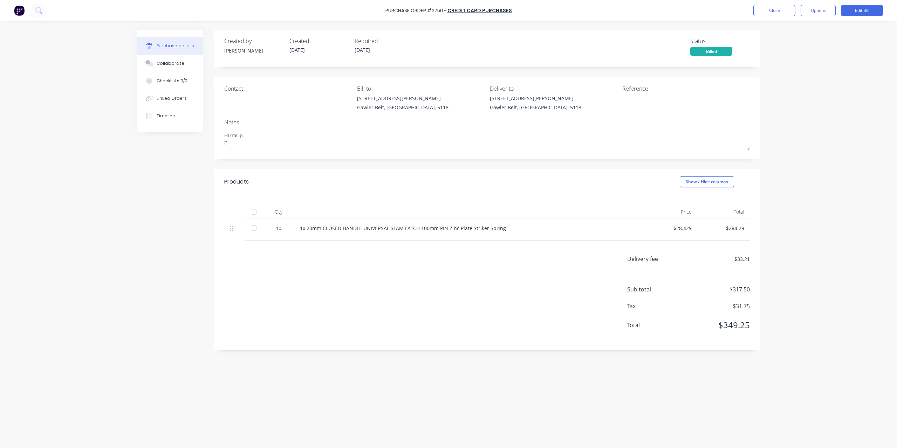
type textarea "FarmUp Fo"
type textarea "x"
type textarea "FarmUp For"
type textarea "x"
type textarea "FarmUp For"
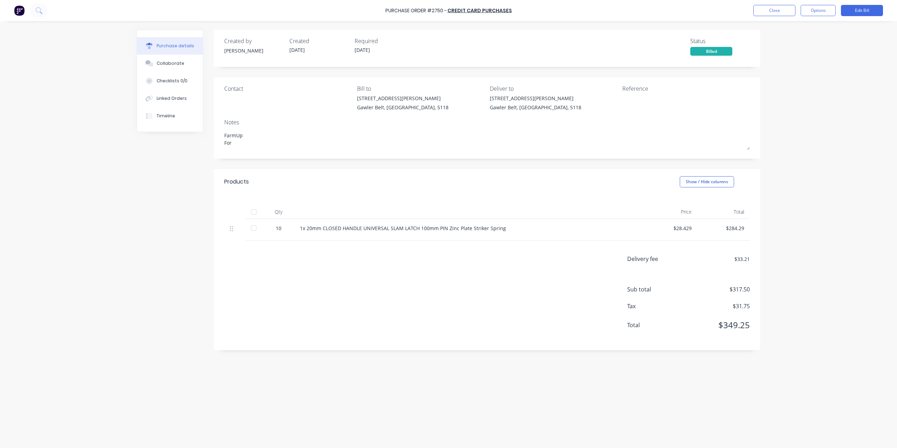
type textarea "x"
type textarea "FarmUp For P"
type textarea "x"
type textarea "FarmUp For Pa"
type textarea "x"
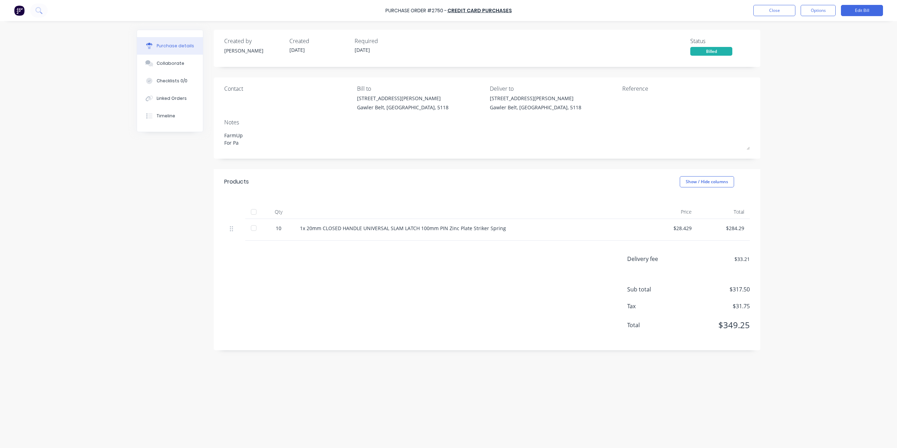
type textarea "FarmUp For Pal"
type textarea "x"
type textarea "FarmUp For Pa"
type textarea "x"
type textarea "FarmUp For P"
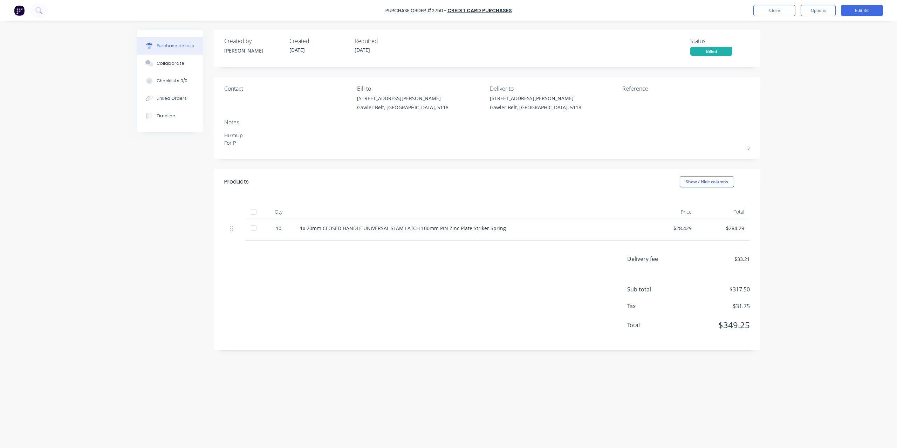
type textarea "x"
type textarea "FarmUp For Pl"
type textarea "x"
type textarea "FarmUp For Pla"
type textarea "x"
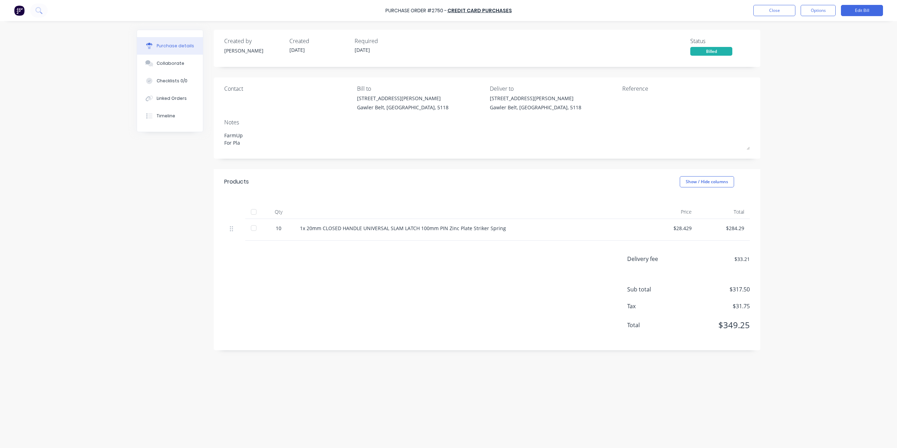
type textarea "FarmUp For Play"
type textarea "x"
type textarea "FarmUp For Playf"
type textarea "x"
type textarea "FarmUp For Playfo"
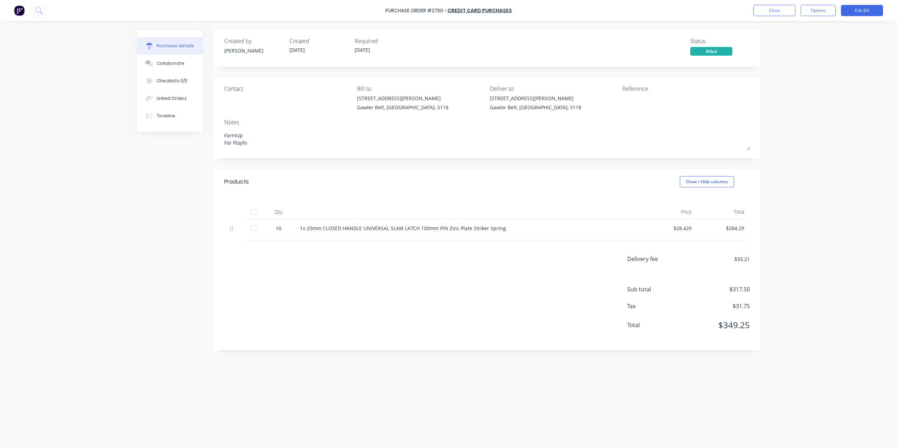
type textarea "x"
type textarea "FarmUp For Playfor"
type textarea "x"
type textarea "FarmUp For Playford"
type textarea "x"
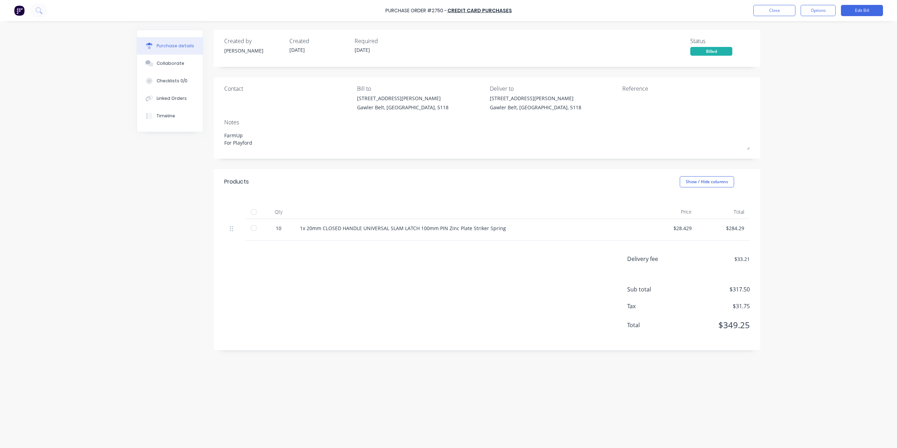
type textarea "FarmUp For Playford"
type textarea "x"
type textarea "FarmUp For Playford C"
type textarea "x"
type textarea "FarmUp For Playford Co"
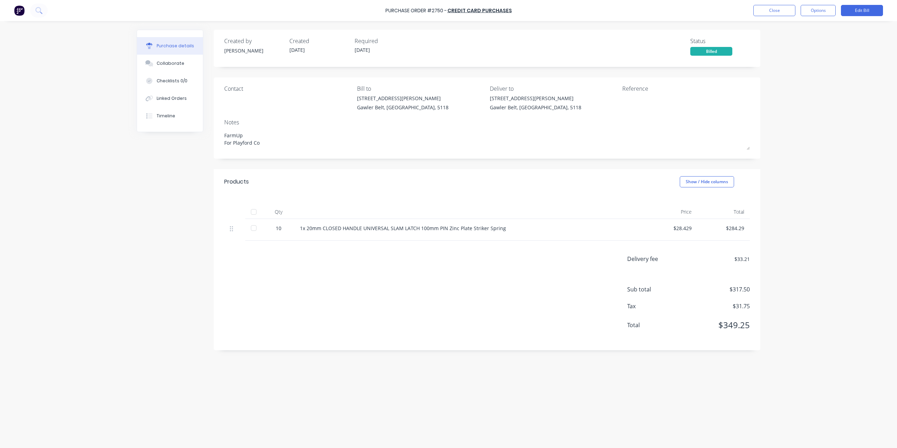
type textarea "x"
type textarea "FarmUp For Playford Cou"
type textarea "x"
type textarea "FarmUp For Playford Couc"
type textarea "x"
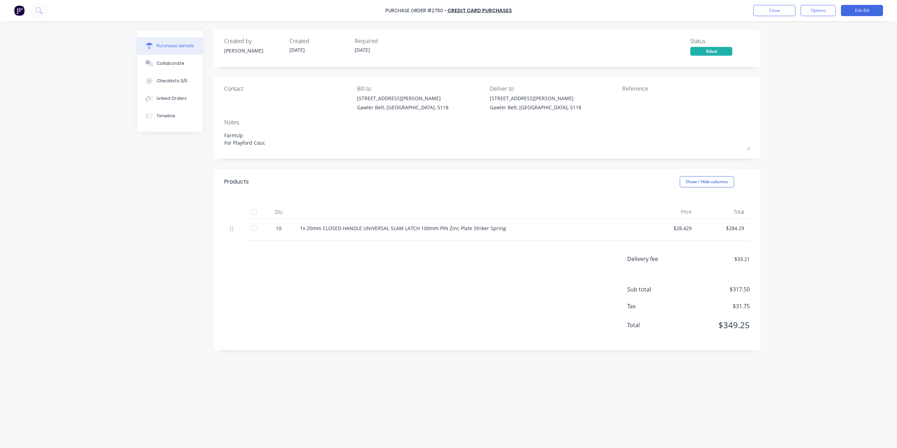
type textarea "FarmUp For Playford Couci"
type textarea "x"
type textarea "FarmUp For Playford Coucil"
type textarea "x"
type textarea "FarmUp For Playford Couci"
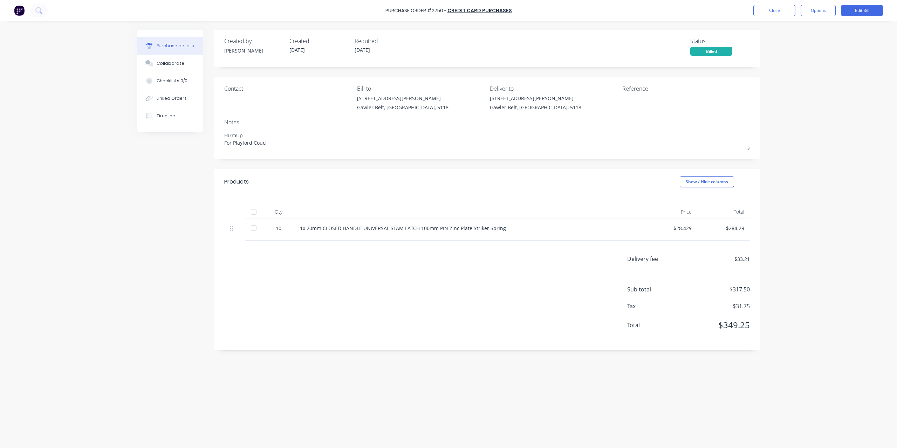
type textarea "x"
type textarea "FarmUp For Playford Couc"
type textarea "x"
type textarea "FarmUp For Playford Cou"
type textarea "x"
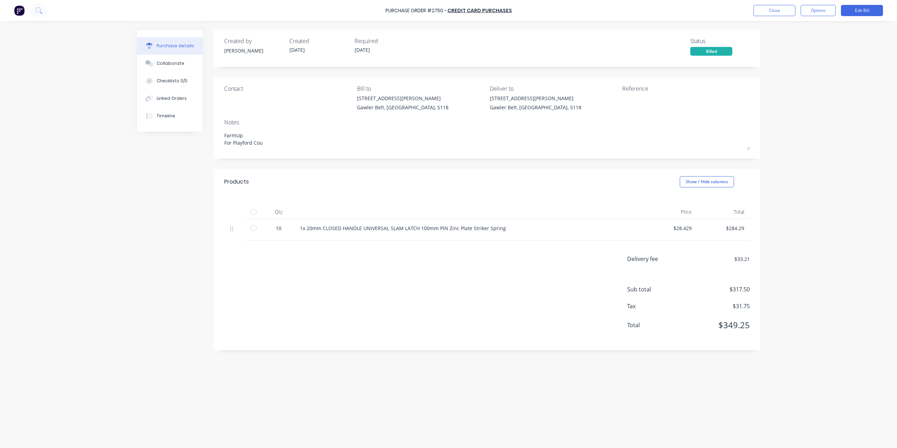
type textarea "FarmUp For Playford Coun"
type textarea "x"
type textarea "FarmUp For Playford Counc"
type textarea "x"
type textarea "FarmUp For Playford Counci"
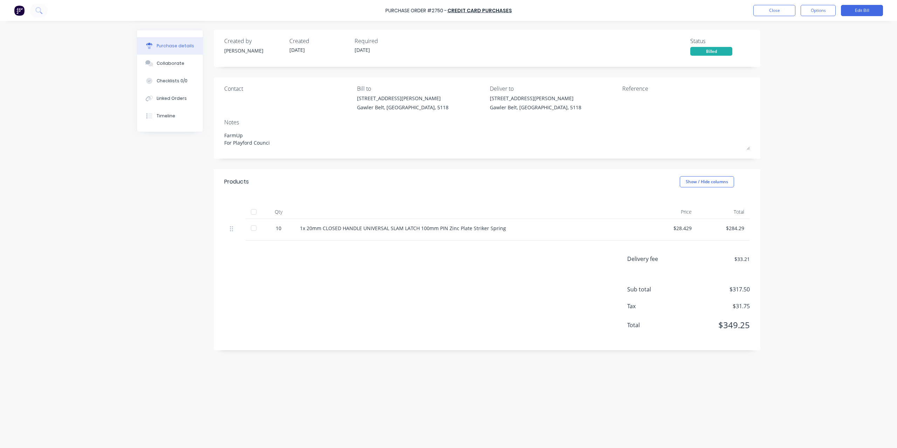
type textarea "x"
type textarea "FarmUp For Playford Council"
type textarea "x"
type textarea "FarmUp For Playford Council"
type textarea "x"
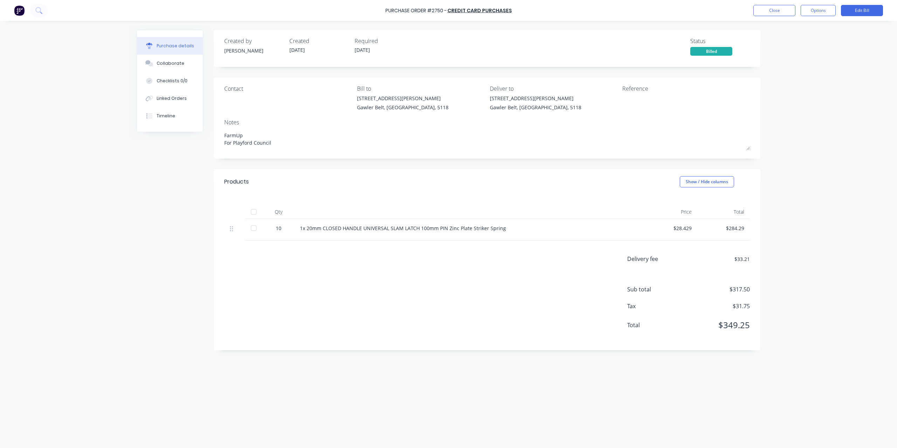
type textarea "FarmUp For Playford Council T"
type textarea "x"
type textarea "FarmUp For Playford Council Tr"
type textarea "x"
type textarea "FarmUp For Playford Council Tra"
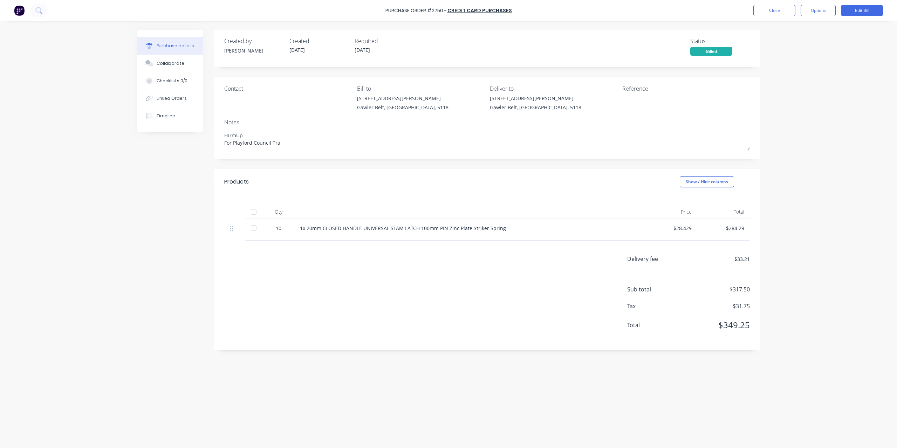
type textarea "x"
type textarea "FarmUp For Playford Council Trai"
type textarea "x"
type textarea "FarmUp For Playford Council Trail"
type textarea "x"
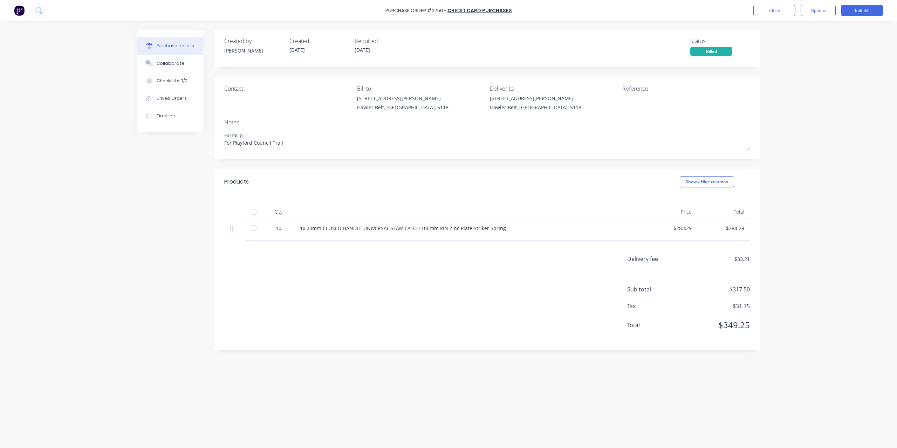
type textarea "FarmUp For Playford Council Traile"
type textarea "x"
type textarea "FarmUp For Playford Council Trailer"
type textarea "x"
type textarea "FarmUp For Playford Council Trailer"
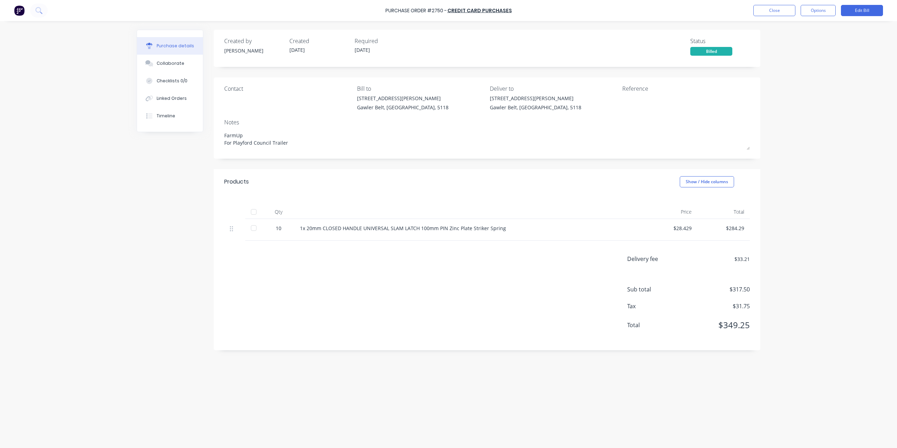
click at [841, 32] on div "Purchase Order #2750 - Credit Card Purchases Close Options Edit Bill Purchase d…" at bounding box center [448, 224] width 897 height 448
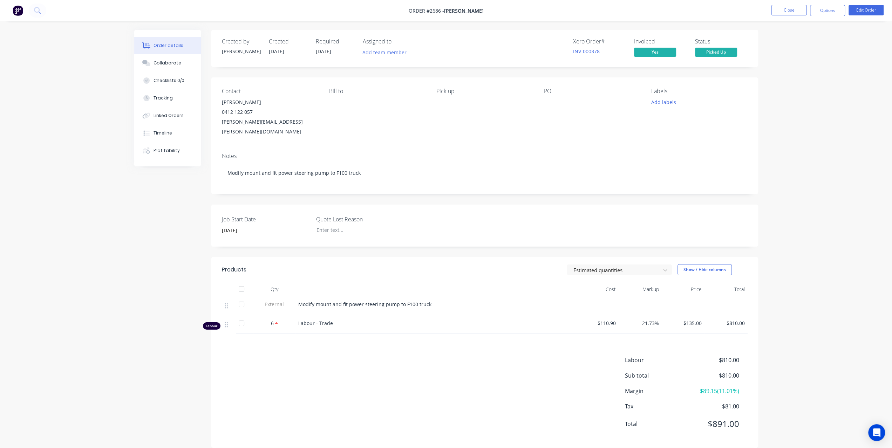
click at [790, 7] on button "Close" at bounding box center [788, 10] width 35 height 11
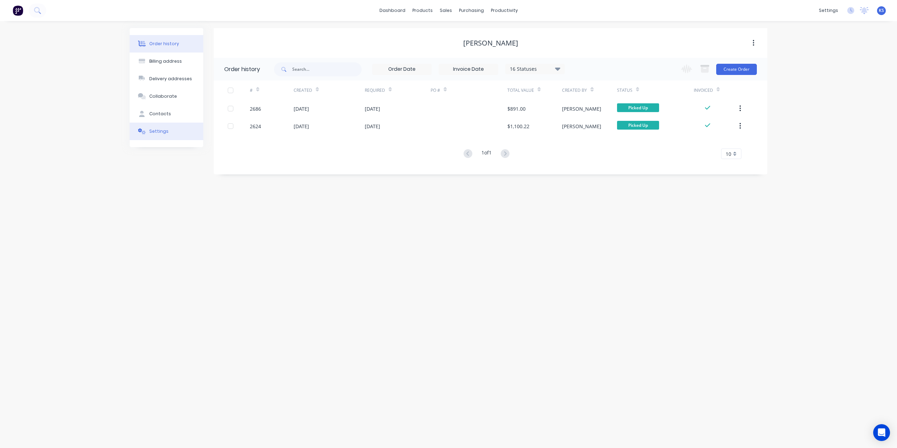
click at [163, 132] on div "Settings" at bounding box center [158, 131] width 19 height 6
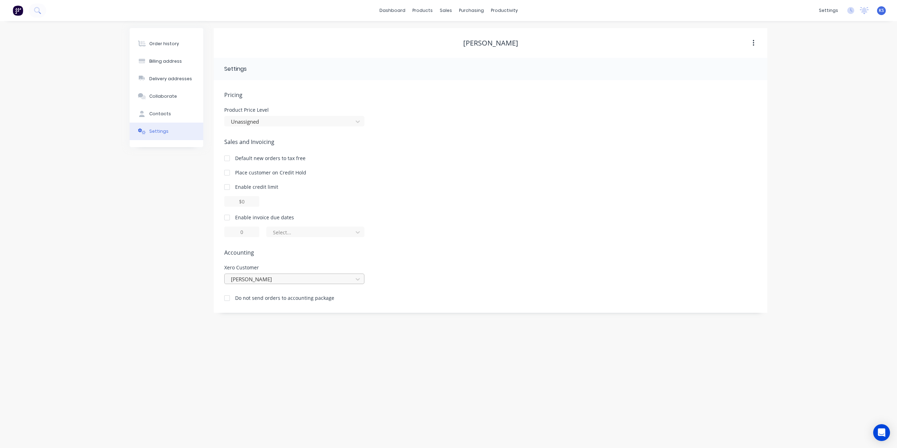
click at [318, 280] on div at bounding box center [289, 279] width 119 height 9
type input "s"
type input "clm"
click at [274, 299] on div "CLM Civil & Environmental Engineering Services Pty Ltd ATF for MAYBERRY TRADING…" at bounding box center [294, 298] width 140 height 20
click at [64, 63] on div "Order history Billing address Delivery addresses Collaborate Contacts Settings …" at bounding box center [448, 234] width 897 height 427
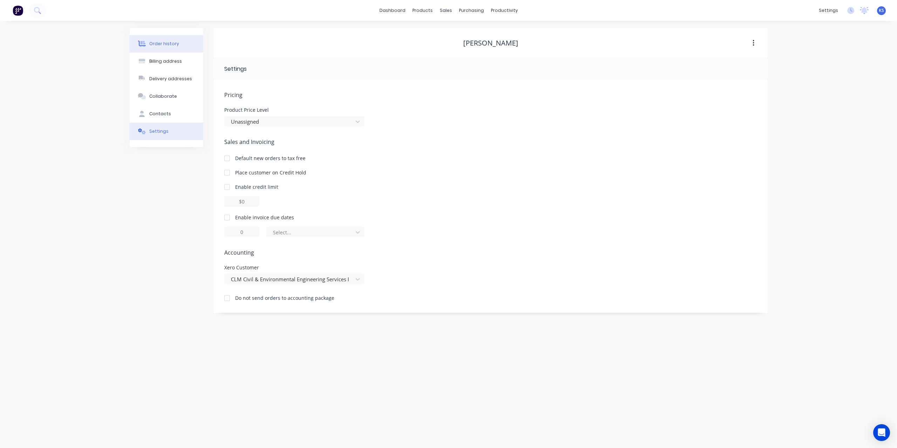
click at [171, 38] on button "Order history" at bounding box center [167, 44] width 74 height 18
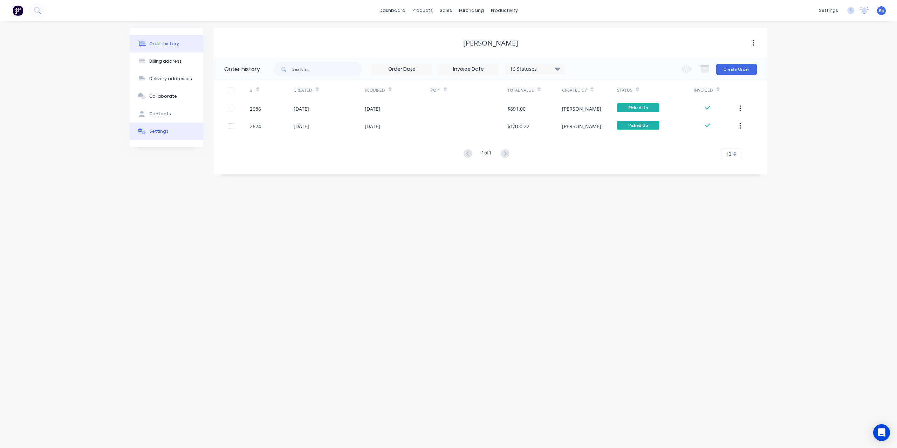
click at [172, 135] on button "Settings" at bounding box center [167, 132] width 74 height 18
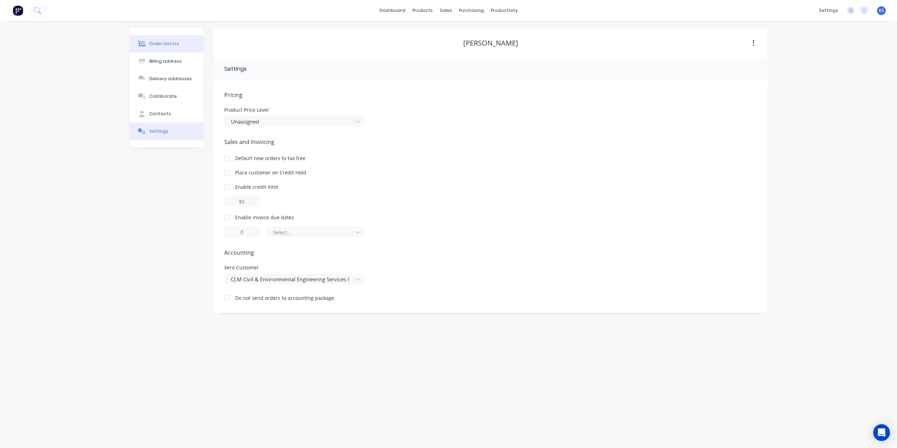
click at [174, 40] on button "Order history" at bounding box center [167, 44] width 74 height 18
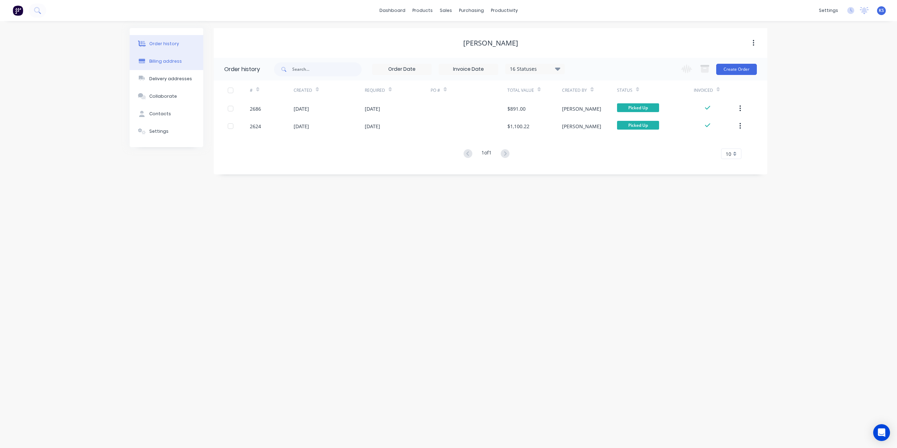
click at [164, 64] on button "Billing address" at bounding box center [167, 62] width 74 height 18
select select "AU"
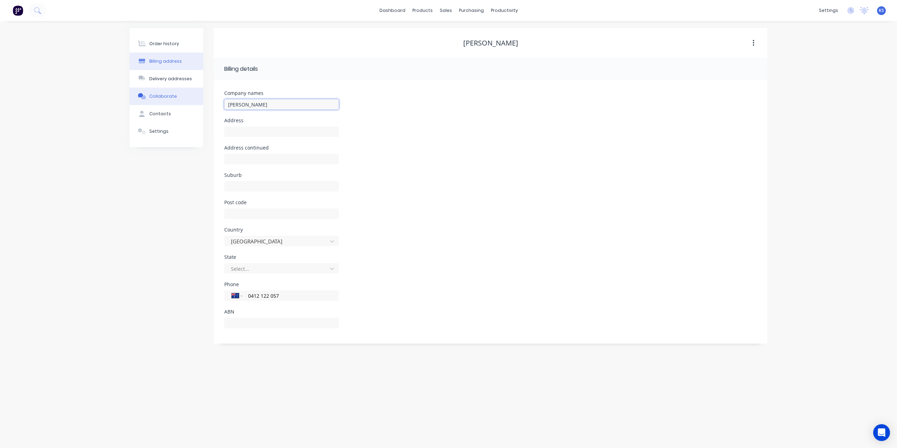
drag, startPoint x: 273, startPoint y: 105, endPoint x: 172, endPoint y: 92, distance: 102.5
click at [172, 92] on div "Order history Billing address Delivery addresses Collaborate Contacts Settings …" at bounding box center [449, 186] width 638 height 316
paste input "CLM Civil & Environmental Engineering Services Pty Ltd ATF for MAYBERRY TRADING…"
type input "CLM Civil & Environmental Engineering Services Pty Ltd ATF for MAYBERRY TRADING…"
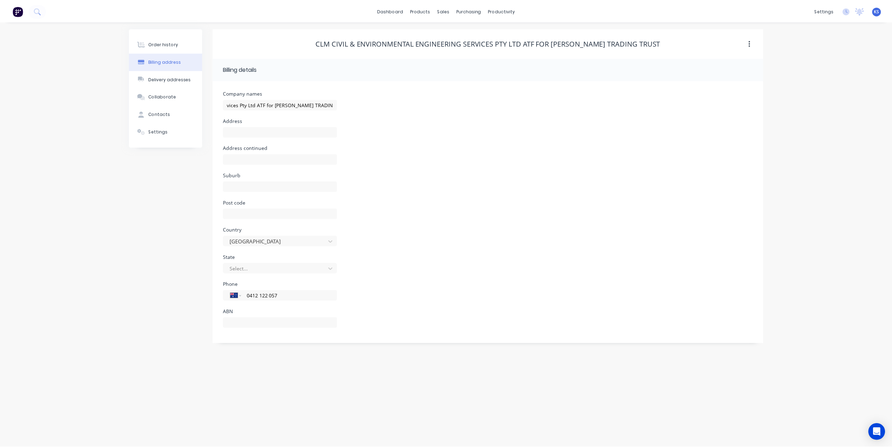
scroll to position [0, 0]
click at [156, 228] on div "Order history Billing address Delivery addresses Collaborate Contacts Settings" at bounding box center [167, 186] width 74 height 316
click at [280, 320] on input "text" at bounding box center [281, 323] width 115 height 11
paste input "98 086 260 303"
type input "98 086 260 303"
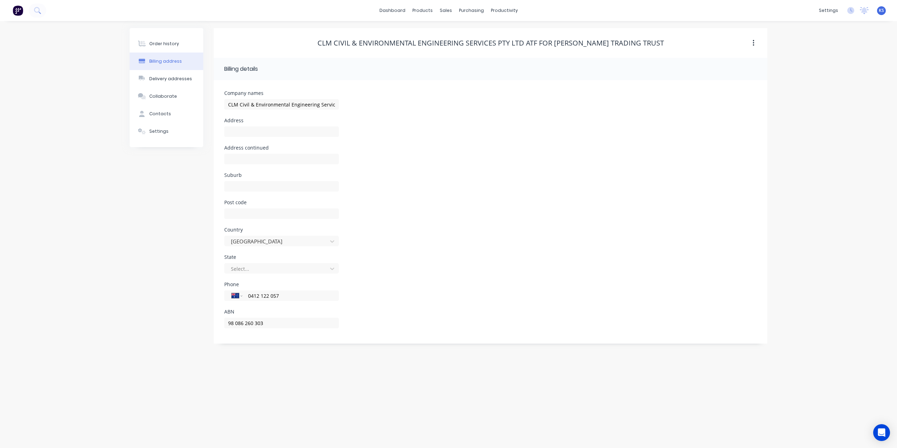
click at [144, 296] on div "Order history Billing address Delivery addresses Collaborate Contacts Settings" at bounding box center [167, 186] width 74 height 316
click at [157, 114] on div "Contacts" at bounding box center [160, 114] width 22 height 6
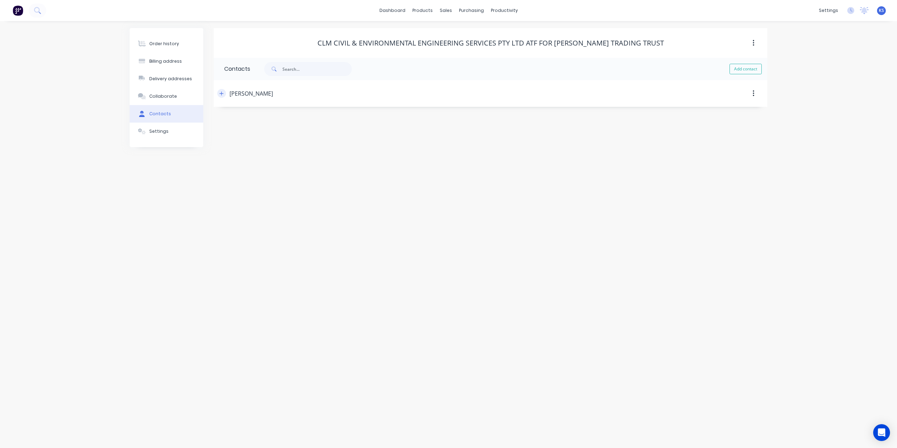
click at [226, 94] on button "button" at bounding box center [221, 93] width 9 height 9
click at [168, 42] on div "Order history" at bounding box center [164, 44] width 30 height 6
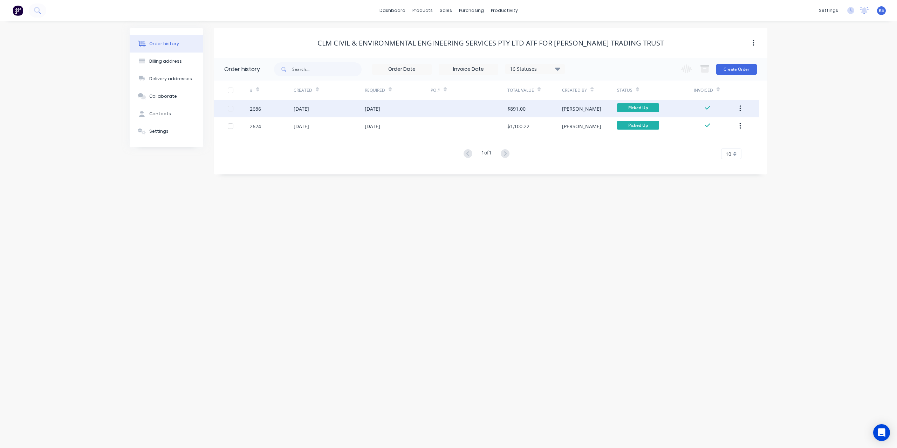
click at [371, 105] on div "[DATE]" at bounding box center [372, 108] width 15 height 7
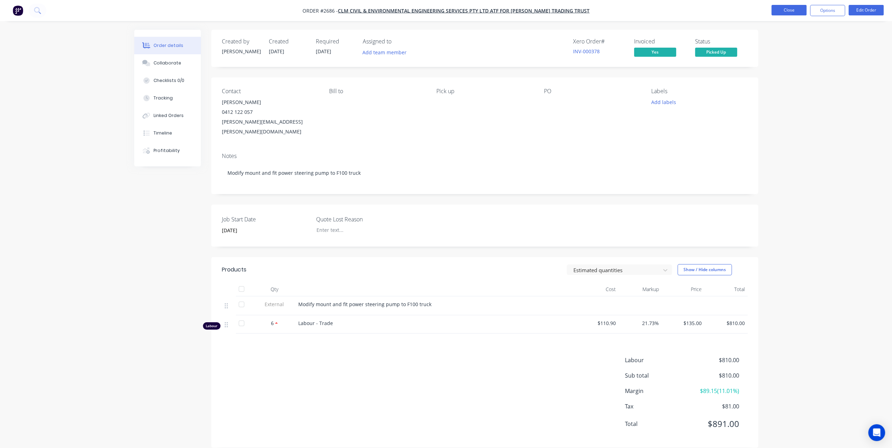
click at [788, 8] on button "Close" at bounding box center [788, 10] width 35 height 11
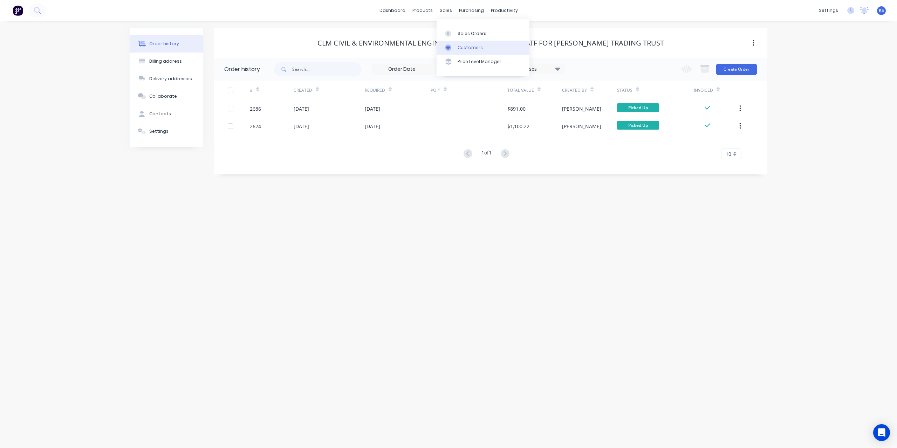
click at [470, 50] on link "Customers" at bounding box center [483, 48] width 93 height 14
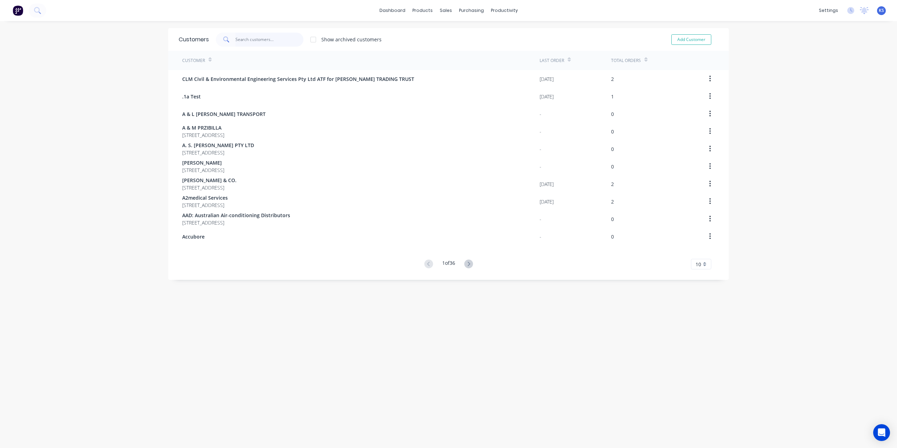
click at [243, 42] on input "text" at bounding box center [270, 40] width 68 height 14
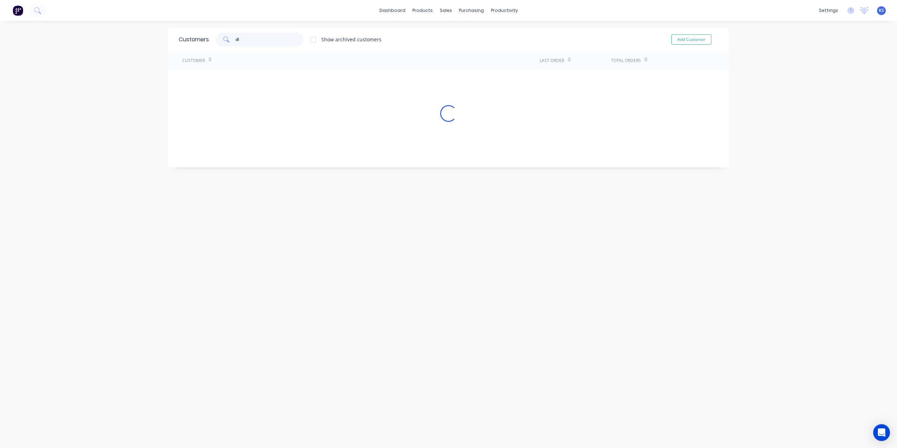
type input "d"
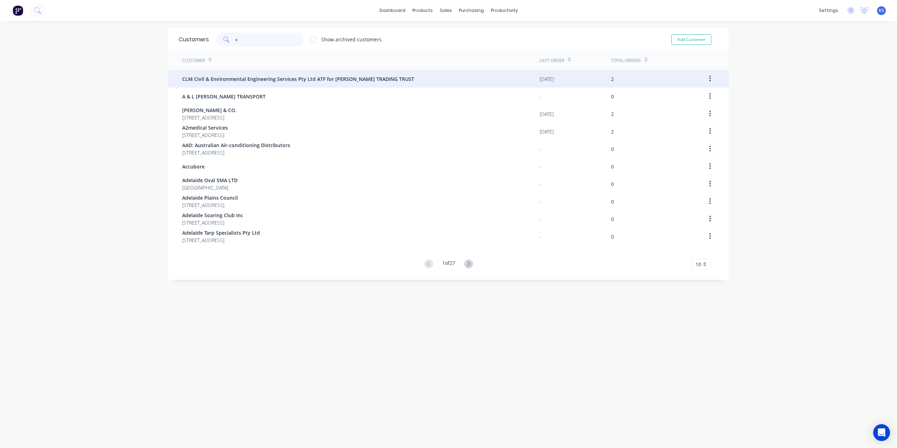
type input "c"
click at [282, 82] on div "CLM Civil & Environmental Engineering Services Pty Ltd ATF for MAYBERRY TRADING…" at bounding box center [360, 79] width 357 height 18
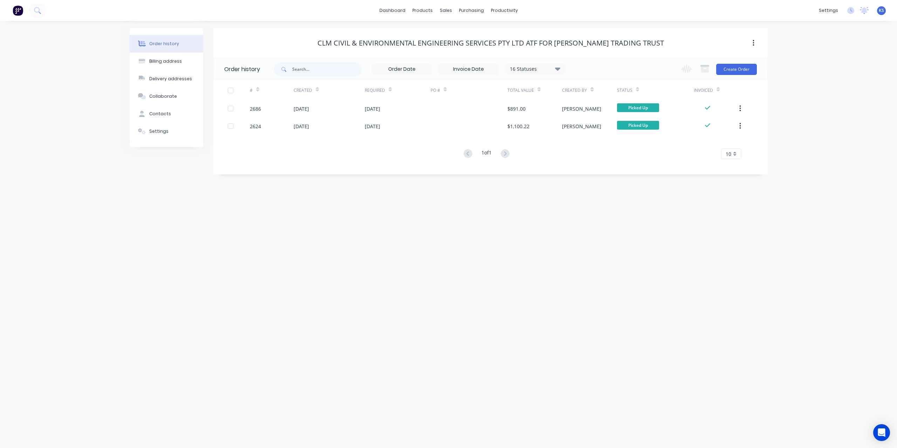
click at [759, 42] on button "button" at bounding box center [753, 43] width 16 height 13
click at [463, 48] on div "Customers" at bounding box center [470, 48] width 25 height 6
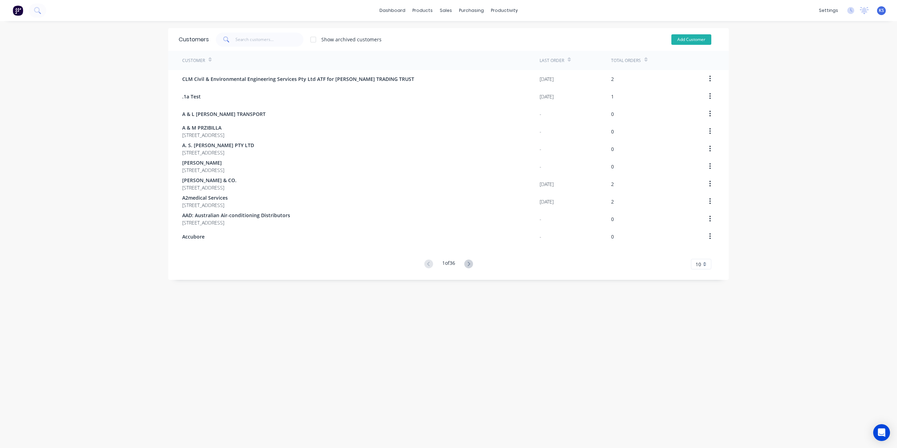
click at [701, 35] on button "Add Customer" at bounding box center [691, 39] width 40 height 11
select select "AU"
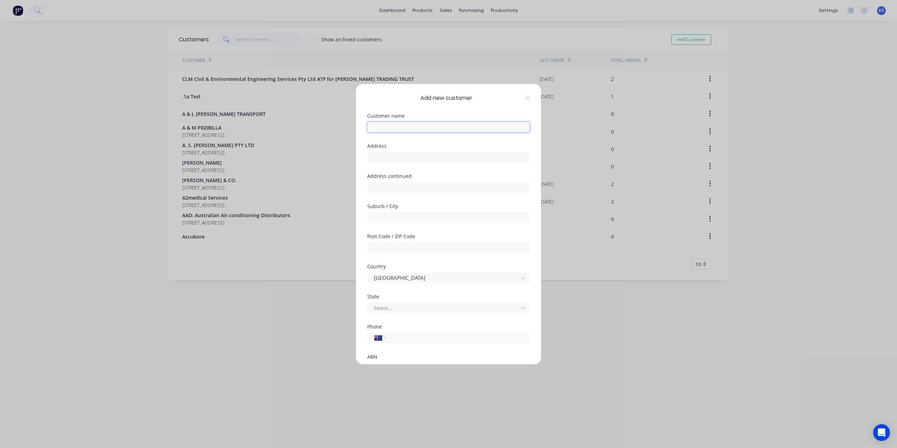
click at [419, 127] on input "text" at bounding box center [448, 127] width 163 height 11
paste input "Mayberry Superannuation Fund"
type input "Mayberry Superannuation Fund"
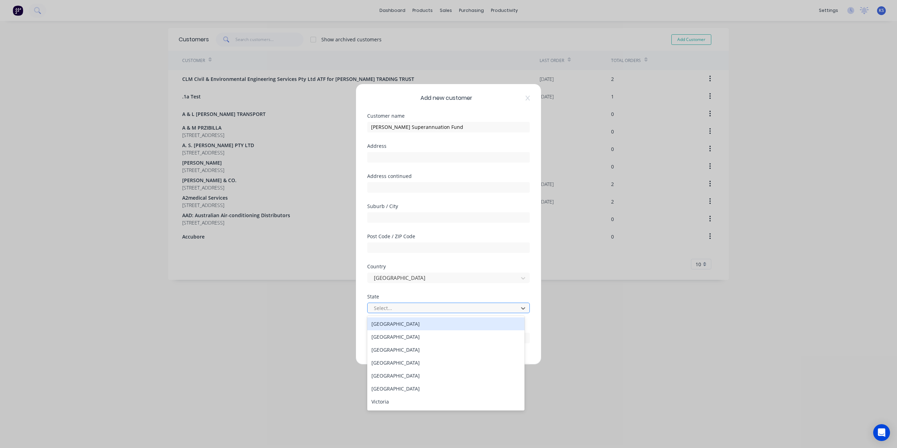
click at [401, 307] on div at bounding box center [444, 308] width 142 height 9
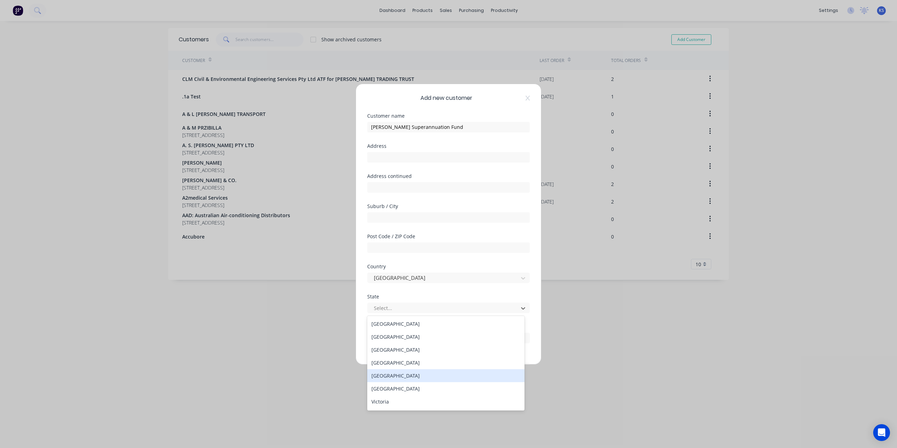
click at [391, 379] on div "South Australia" at bounding box center [445, 375] width 157 height 13
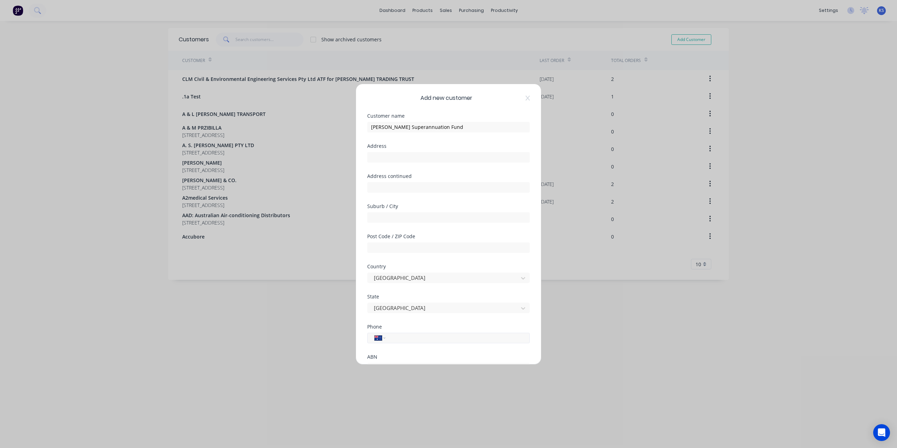
click at [397, 339] on input "tel" at bounding box center [456, 338] width 132 height 8
paste input "tel"
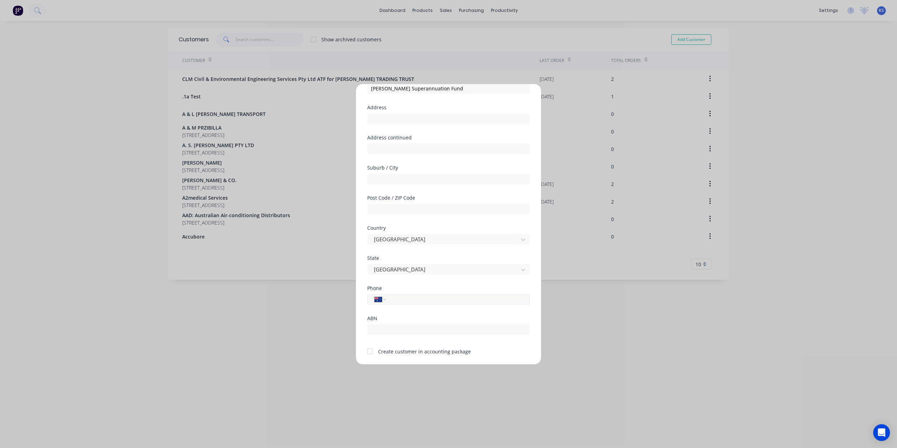
scroll to position [61, 0]
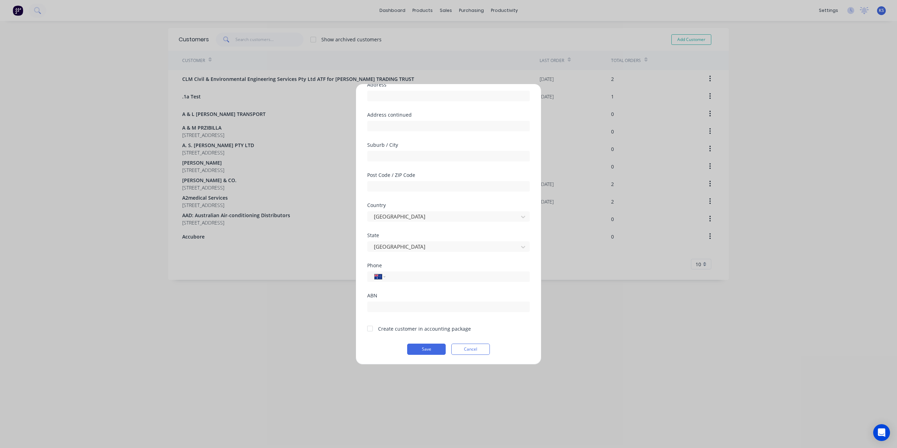
click at [370, 330] on div at bounding box center [370, 329] width 14 height 14
click at [427, 349] on button "Save" at bounding box center [426, 349] width 39 height 11
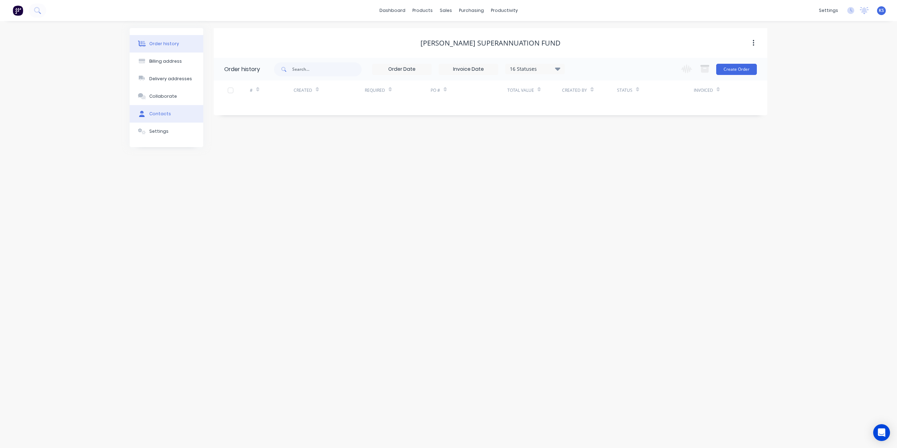
click at [168, 113] on div "Contacts" at bounding box center [160, 114] width 22 height 6
click at [751, 69] on button "Add contact" at bounding box center [746, 69] width 32 height 11
select select "AU"
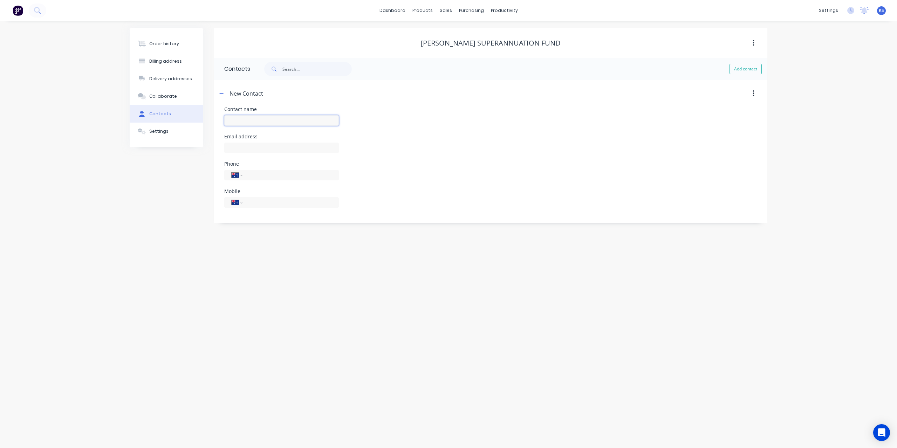
click at [299, 118] on input "text" at bounding box center [281, 120] width 115 height 11
paste input "Colin Mayberry"
type input "Colin Mayberry"
select select "AU"
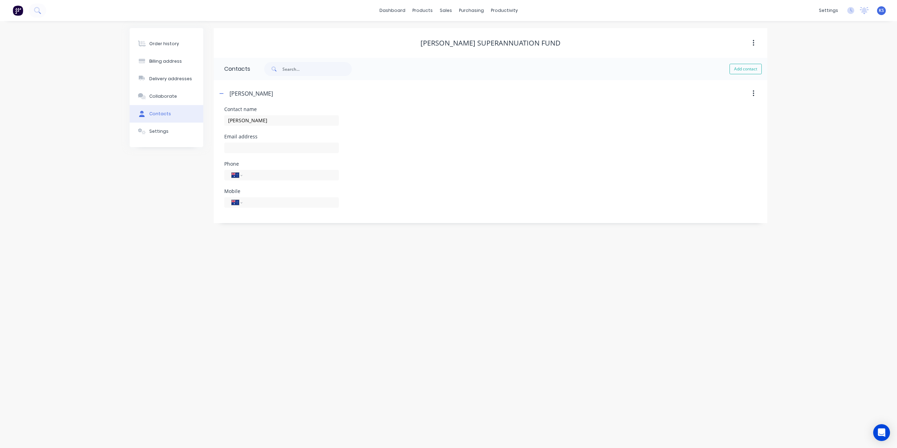
click at [267, 180] on div "International Afghanistan Åland Islands Albania Algeria American Samoa Andorra …" at bounding box center [281, 178] width 115 height 21
click at [257, 203] on input "tel" at bounding box center [289, 202] width 84 height 8
click at [276, 199] on input "tel" at bounding box center [289, 202] width 84 height 8
paste input "0412 122 057"
type input "0412 122 057"
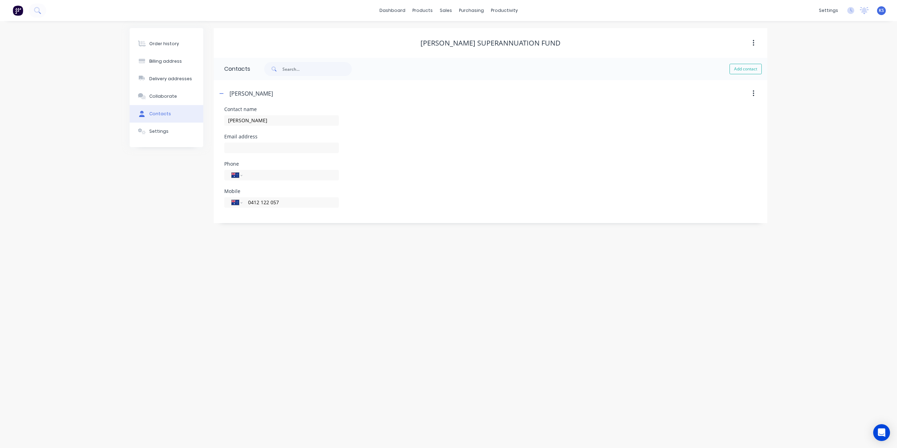
click at [260, 141] on div at bounding box center [281, 151] width 115 height 21
click at [270, 149] on input "text" at bounding box center [281, 148] width 115 height 11
paste input "colin.mayberry@clmengineering.com.au"
type input "colin.mayberry@clmengineering.com.au"
click at [294, 204] on input "0412 122 057" at bounding box center [289, 202] width 84 height 8
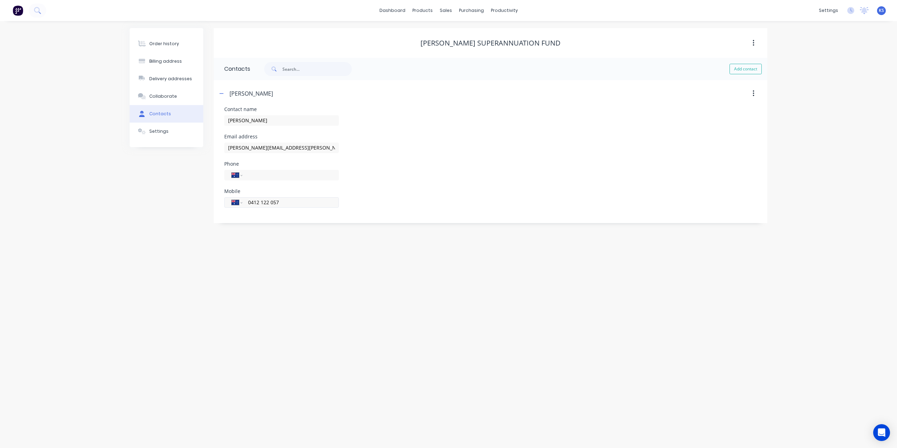
click at [294, 204] on input "0412 122 057" at bounding box center [289, 202] width 84 height 8
click at [161, 64] on div "Billing address" at bounding box center [165, 61] width 33 height 6
select select "AU"
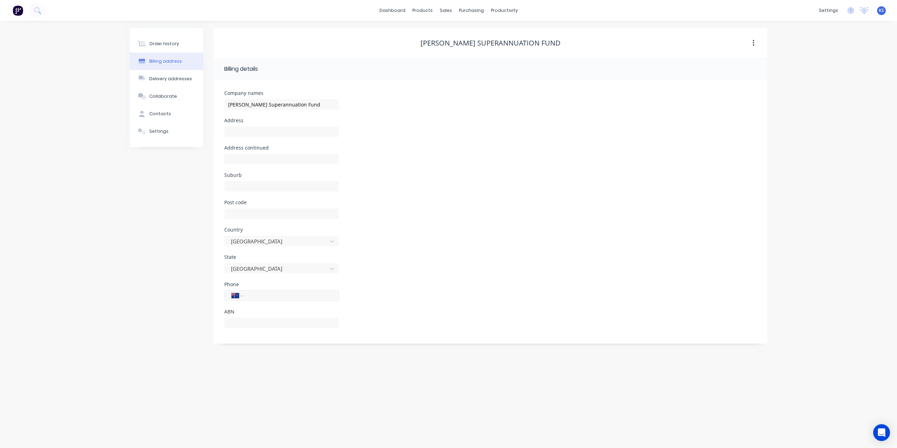
click at [254, 296] on input "tel" at bounding box center [289, 296] width 84 height 8
paste input "0412 122 057"
type input "0412 122 057"
click at [231, 344] on div "Order history Billing address Delivery addresses Collaborate Contacts Settings …" at bounding box center [448, 234] width 897 height 427
click at [171, 134] on button "Settings" at bounding box center [167, 132] width 74 height 18
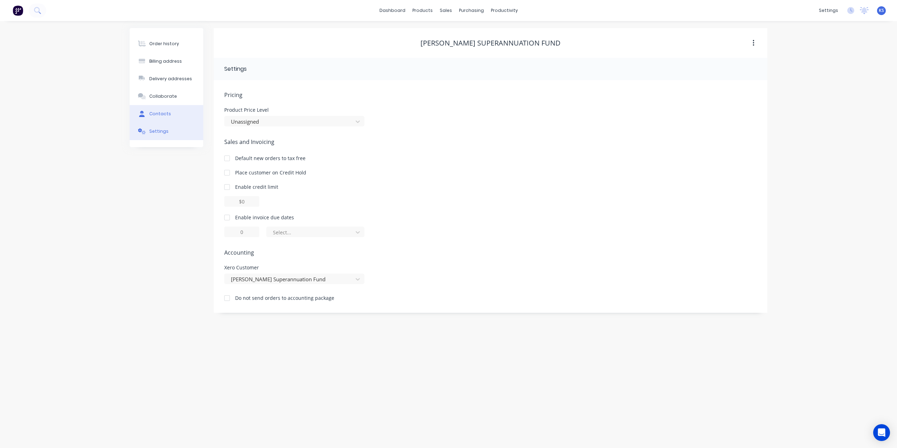
click at [161, 108] on button "Contacts" at bounding box center [167, 114] width 74 height 18
click at [186, 92] on button "Collaborate" at bounding box center [167, 97] width 74 height 18
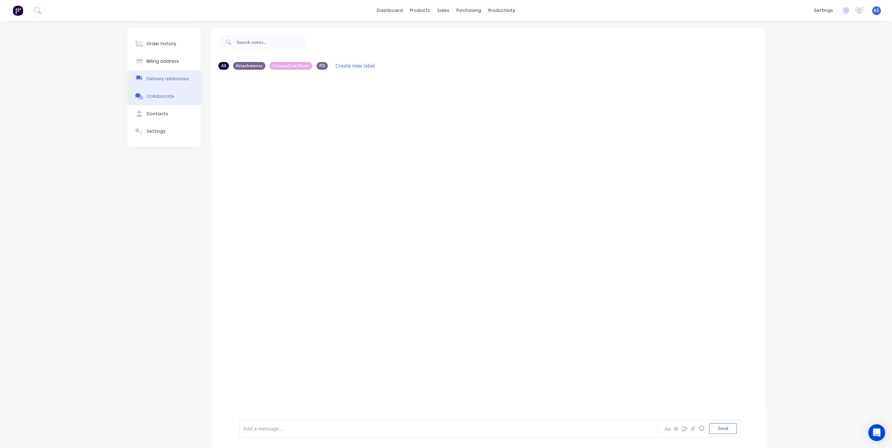
click at [184, 73] on button "Delivery addresses" at bounding box center [164, 79] width 74 height 18
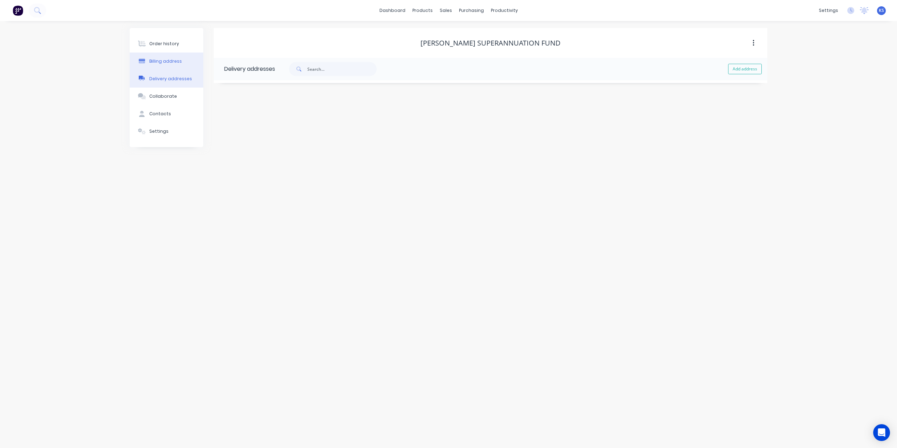
click at [173, 53] on button "Billing address" at bounding box center [167, 62] width 74 height 18
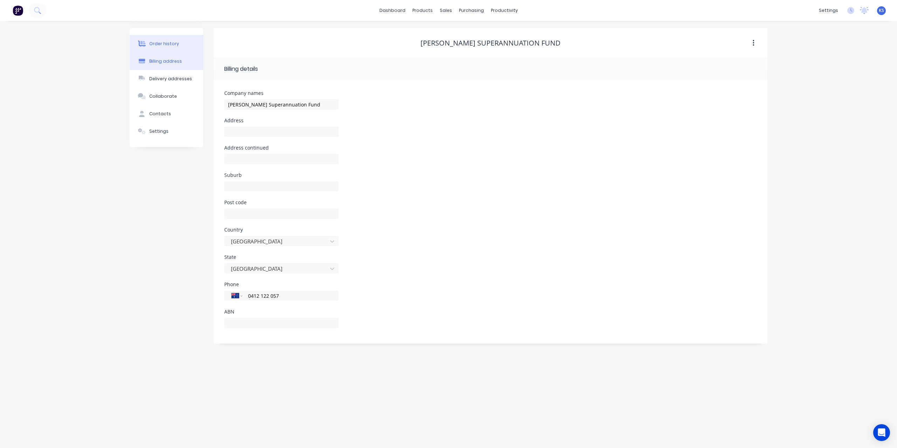
click at [173, 41] on div "Order history" at bounding box center [164, 44] width 30 height 6
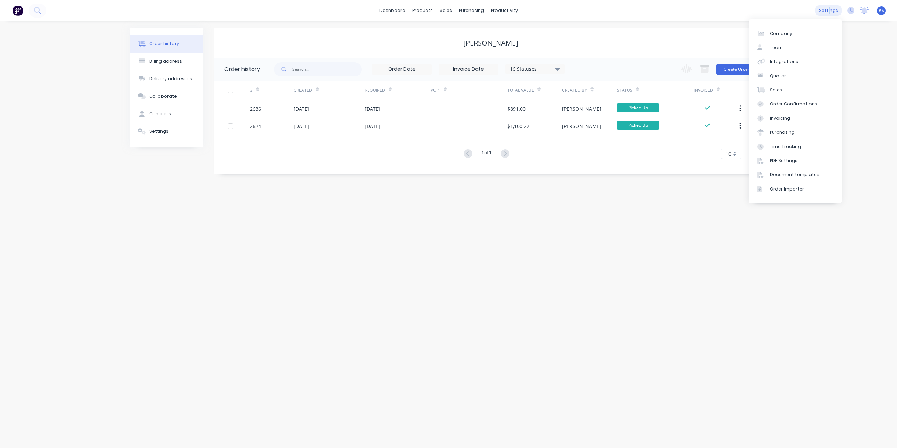
drag, startPoint x: 0, startPoint y: 0, endPoint x: 830, endPoint y: 14, distance: 830.0
click at [830, 14] on div "settings" at bounding box center [829, 10] width 26 height 11
click at [780, 59] on div "Integrations" at bounding box center [784, 62] width 28 height 6
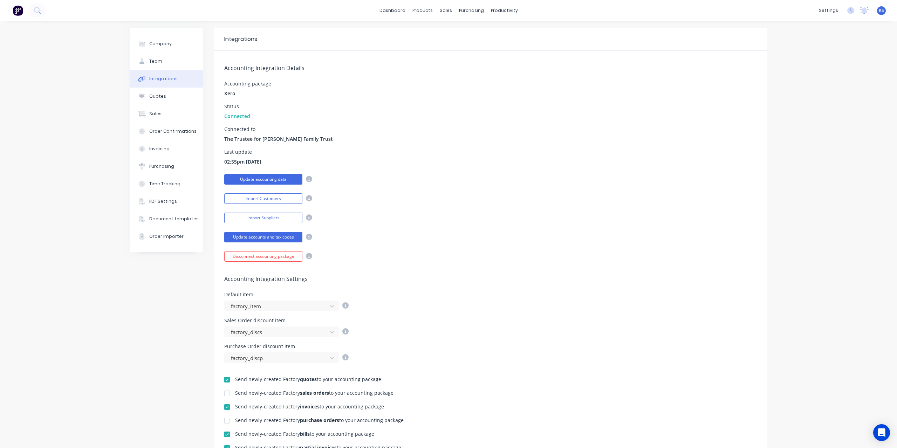
click at [254, 181] on button "Update accounting data" at bounding box center [263, 179] width 78 height 11
click at [261, 180] on button "Update accounting data" at bounding box center [263, 179] width 78 height 11
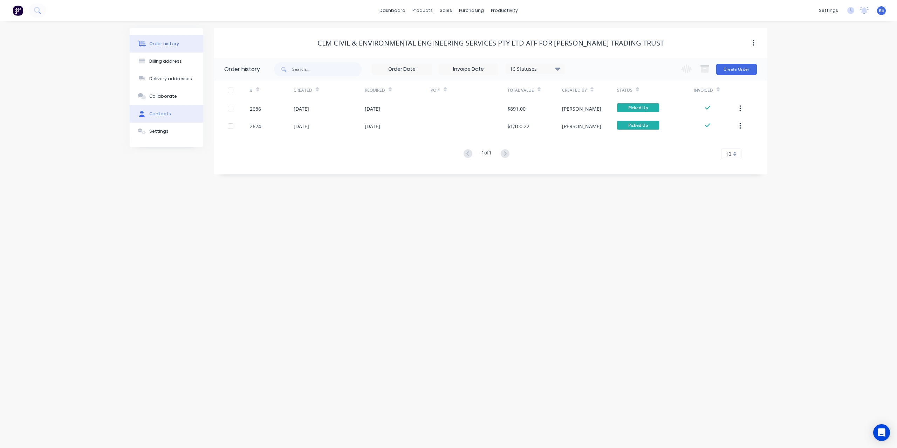
click at [164, 109] on button "Contacts" at bounding box center [167, 114] width 74 height 18
select select "AU"
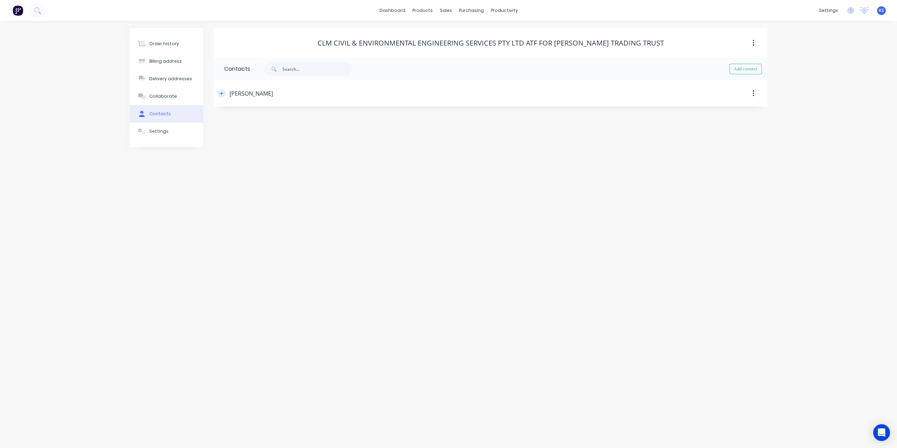
click at [221, 94] on icon "button" at bounding box center [221, 93] width 4 height 5
drag, startPoint x: 272, startPoint y: 119, endPoint x: 195, endPoint y: 119, distance: 77.1
click at [195, 119] on div "Order history Billing address Delivery addresses Collaborate Contacts Settings …" at bounding box center [449, 125] width 638 height 195
click at [295, 201] on input "0412 122 057" at bounding box center [289, 202] width 84 height 8
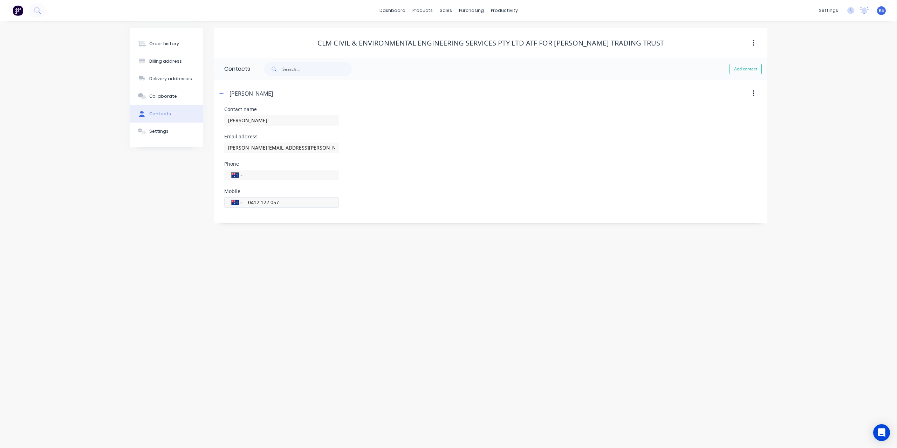
click at [295, 199] on input "0412 122 057" at bounding box center [289, 202] width 84 height 8
click at [296, 204] on input "0412 122 057" at bounding box center [289, 202] width 84 height 8
click at [329, 250] on div "Order history Billing address Delivery addresses Collaborate Contacts Settings …" at bounding box center [448, 234] width 897 height 427
drag, startPoint x: 294, startPoint y: 201, endPoint x: 176, endPoint y: 199, distance: 117.4
click at [176, 199] on div "Order history Billing address Delivery addresses Collaborate Contacts Settings …" at bounding box center [449, 125] width 638 height 195
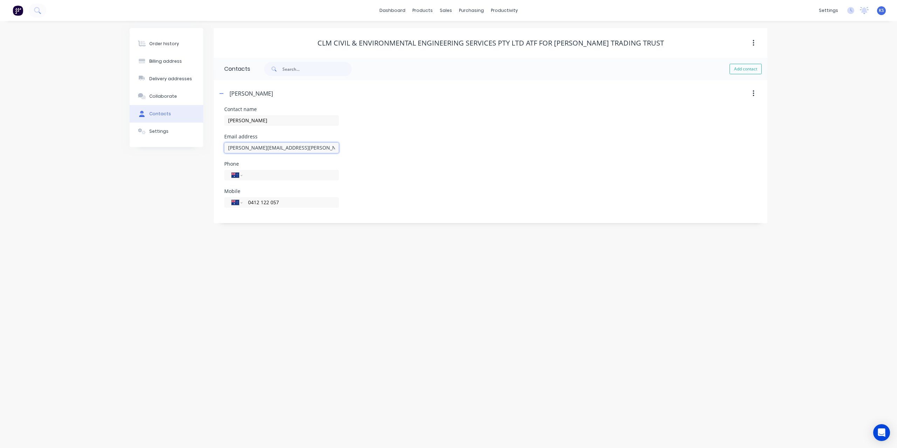
drag, startPoint x: 326, startPoint y: 149, endPoint x: 176, endPoint y: 162, distance: 150.6
click at [176, 162] on div "Order history Billing address Delivery addresses Collaborate Contacts Settings …" at bounding box center [449, 125] width 638 height 195
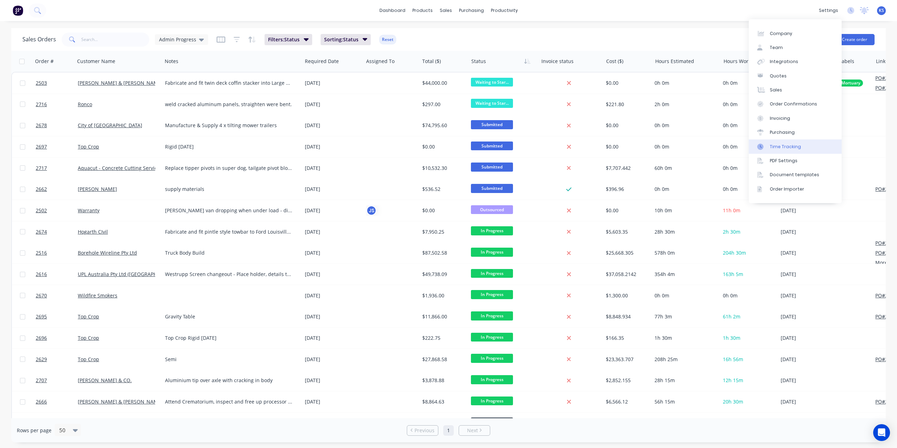
click at [790, 146] on div "Time Tracking" at bounding box center [785, 147] width 31 height 6
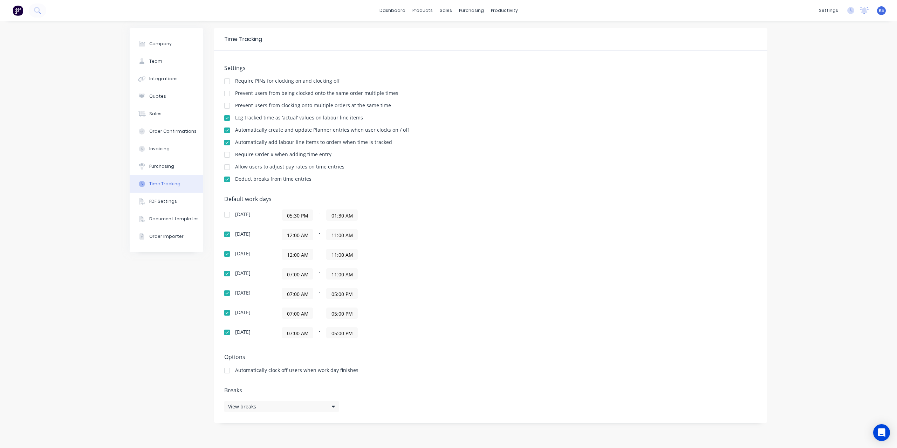
click at [310, 254] on input "12:00 AM" at bounding box center [297, 254] width 31 height 11
click at [298, 314] on div "07" at bounding box center [296, 315] width 17 height 12
type input "07:00 AM"
click at [340, 302] on div "AM" at bounding box center [334, 304] width 17 height 12
click at [433, 288] on div "07:00 AM - 05:00 PM" at bounding box center [369, 293] width 175 height 11
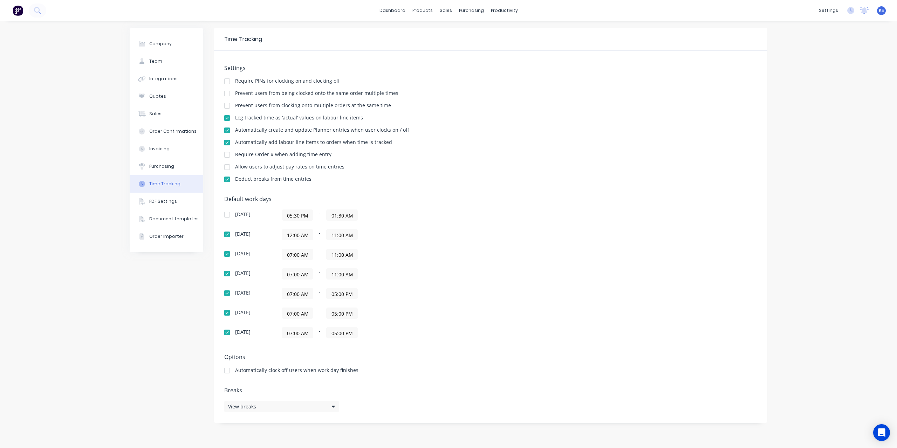
click at [315, 234] on div "12:00 AM - 11:00 AM" at bounding box center [369, 234] width 175 height 11
click at [313, 234] on input "12:00 AM" at bounding box center [297, 235] width 31 height 11
click at [301, 308] on div "07" at bounding box center [296, 308] width 17 height 12
type input "07:00 AM"
click at [438, 285] on div "[DATE] 05:30 PM - 01:30 AM [DATE] 07:00 AM - 11:00 AM [DATE] 07:00 AM - 11:00 A…" at bounding box center [346, 274] width 245 height 129
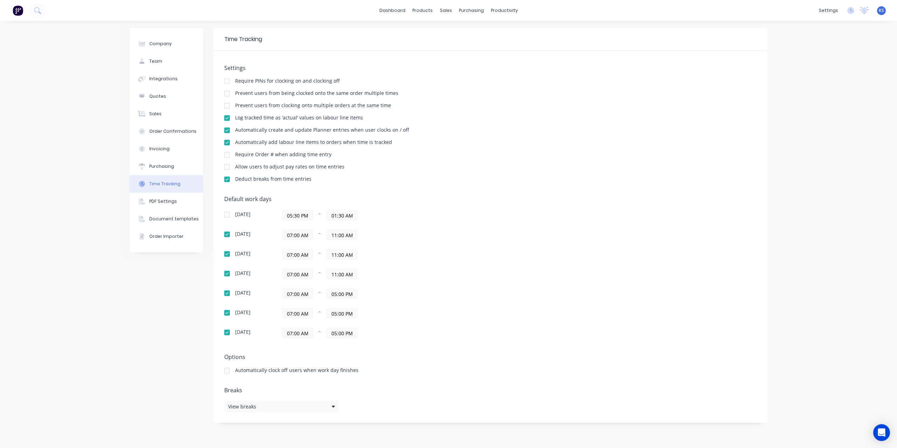
click at [355, 232] on input "11:00 AM" at bounding box center [342, 235] width 31 height 11
click at [374, 295] on div "PM" at bounding box center [379, 296] width 17 height 12
click at [341, 249] on div "05" at bounding box center [340, 248] width 17 height 12
type input "05:00 PM"
click at [473, 246] on div "Default work days [DATE] 05:30 PM - 01:30 AM [DATE] 07:00 AM - 05:00 PM [DATE] …" at bounding box center [490, 271] width 533 height 151
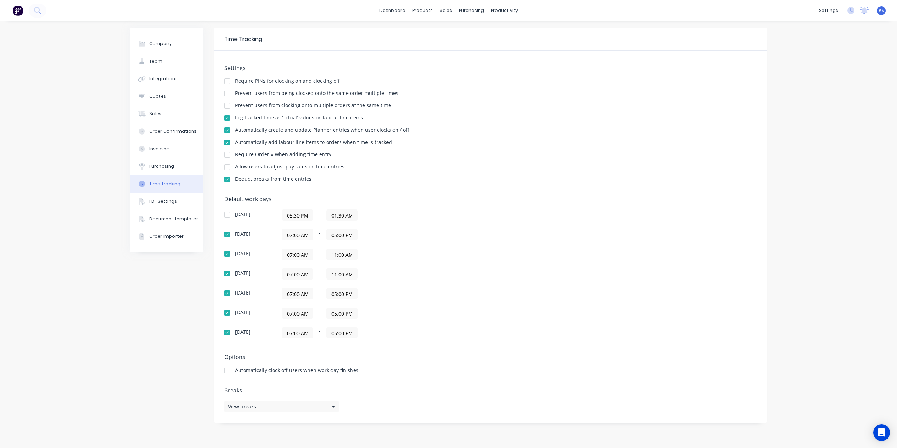
click at [365, 250] on div "07:00 AM - 11:00 AM" at bounding box center [369, 254] width 175 height 11
click at [357, 252] on input "11:00 AM" at bounding box center [342, 254] width 31 height 11
click at [341, 268] on div "05" at bounding box center [340, 268] width 17 height 12
click at [377, 314] on div "PM" at bounding box center [379, 315] width 17 height 12
type input "05:00 PM"
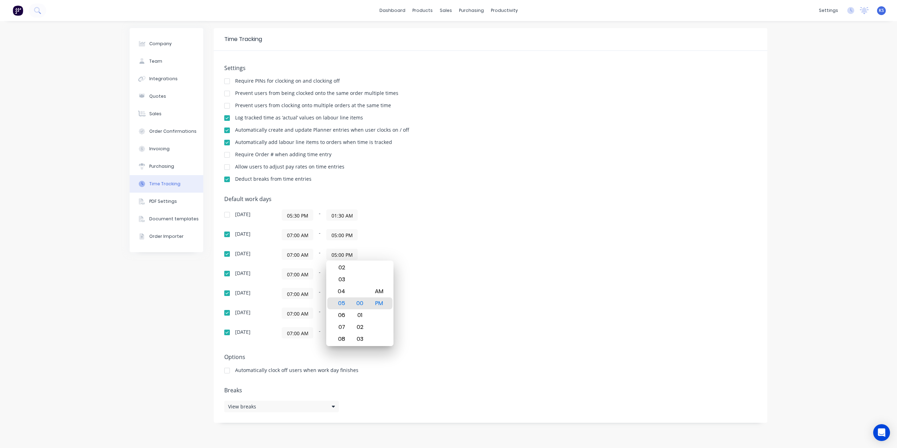
click at [457, 279] on div "[DATE] 05:30 PM - 01:30 AM [DATE] 07:00 AM - 05:00 PM [DATE] 07:00 AM - 05:00 P…" at bounding box center [346, 274] width 245 height 129
click at [357, 276] on input "11:00 AM" at bounding box center [342, 274] width 31 height 11
click at [344, 287] on div "05" at bounding box center [340, 287] width 17 height 12
click at [380, 331] on div "PM" at bounding box center [379, 335] width 17 height 12
type input "05:00 PM"
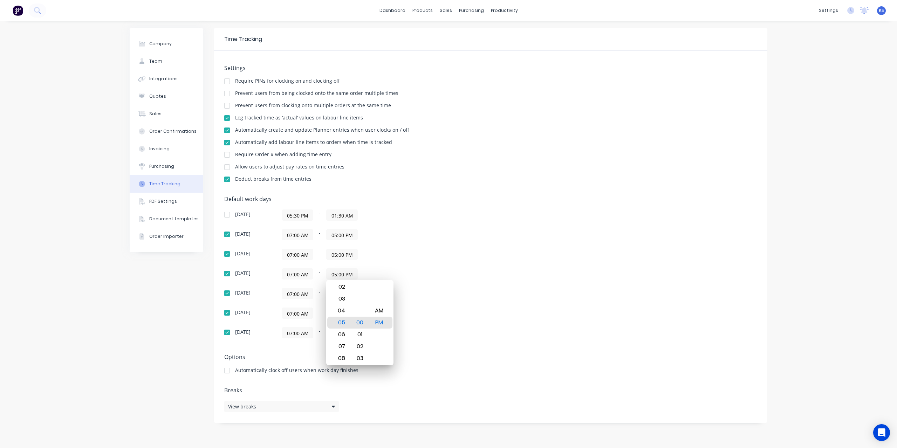
click at [498, 306] on div "Default work days [DATE] 05:30 PM - 01:30 AM [DATE] 07:00 AM - 05:00 PM [DATE] …" at bounding box center [490, 271] width 533 height 151
